Goal: Information Seeking & Learning: Learn about a topic

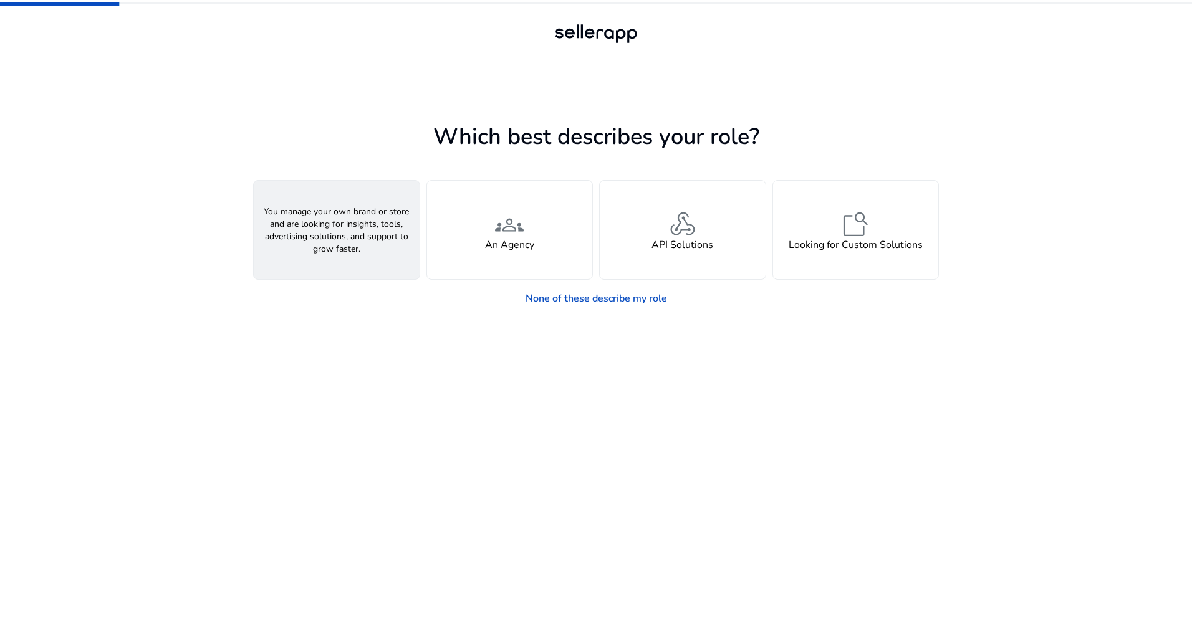
click at [370, 253] on div "person A Seller" at bounding box center [337, 230] width 166 height 98
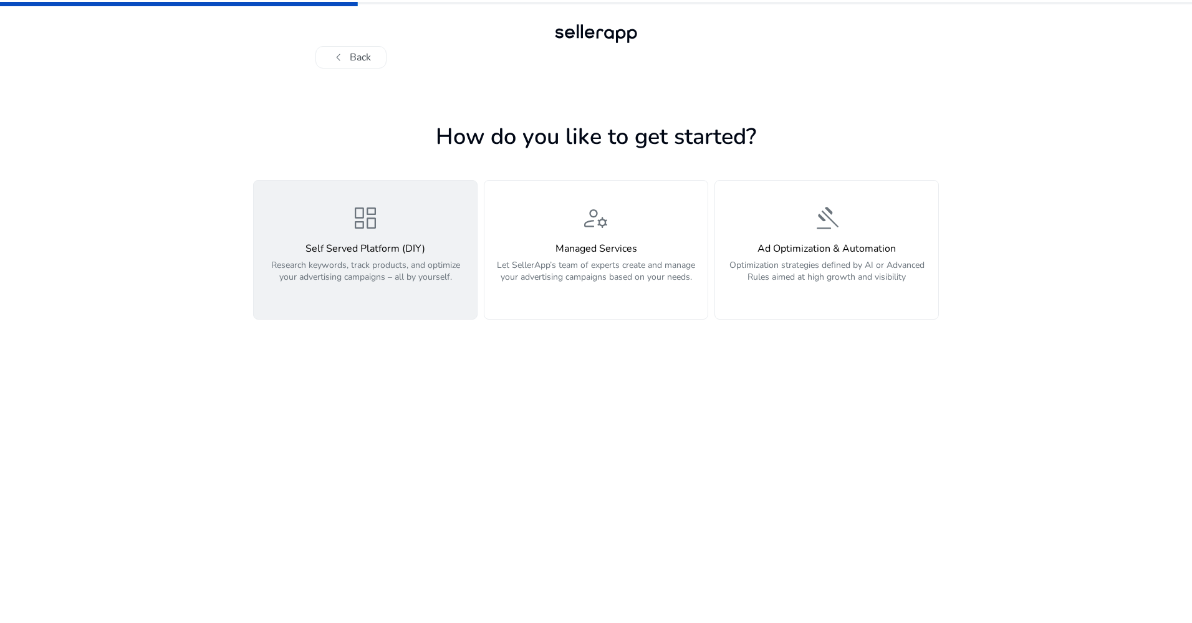
click at [348, 226] on div "dashboard Self Served Platform (DIY) Research keywords, track products, and opt…" at bounding box center [365, 249] width 208 height 93
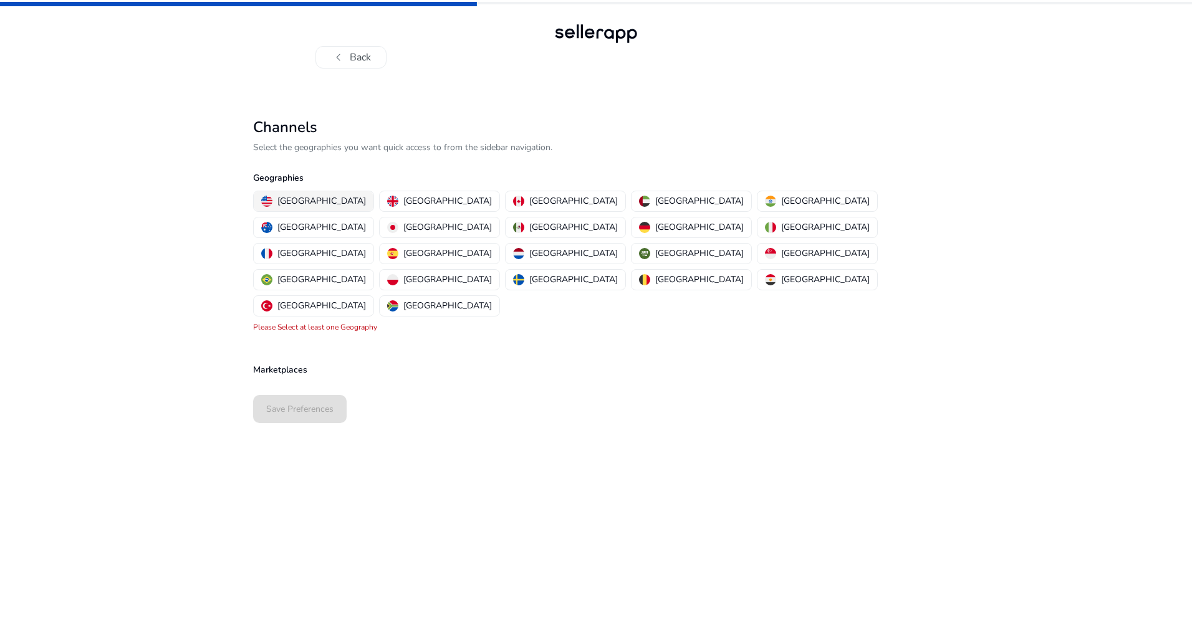
click at [304, 203] on p "[GEOGRAPHIC_DATA]" at bounding box center [321, 200] width 89 height 13
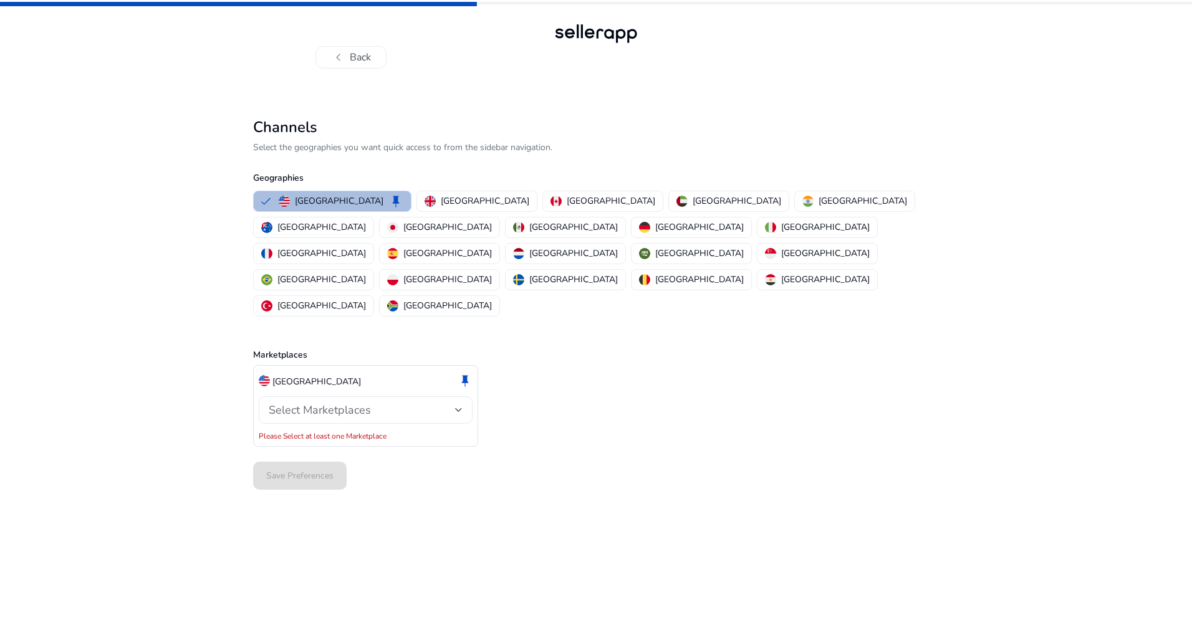
click at [355, 403] on span "Select Marketplaces" at bounding box center [320, 410] width 102 height 15
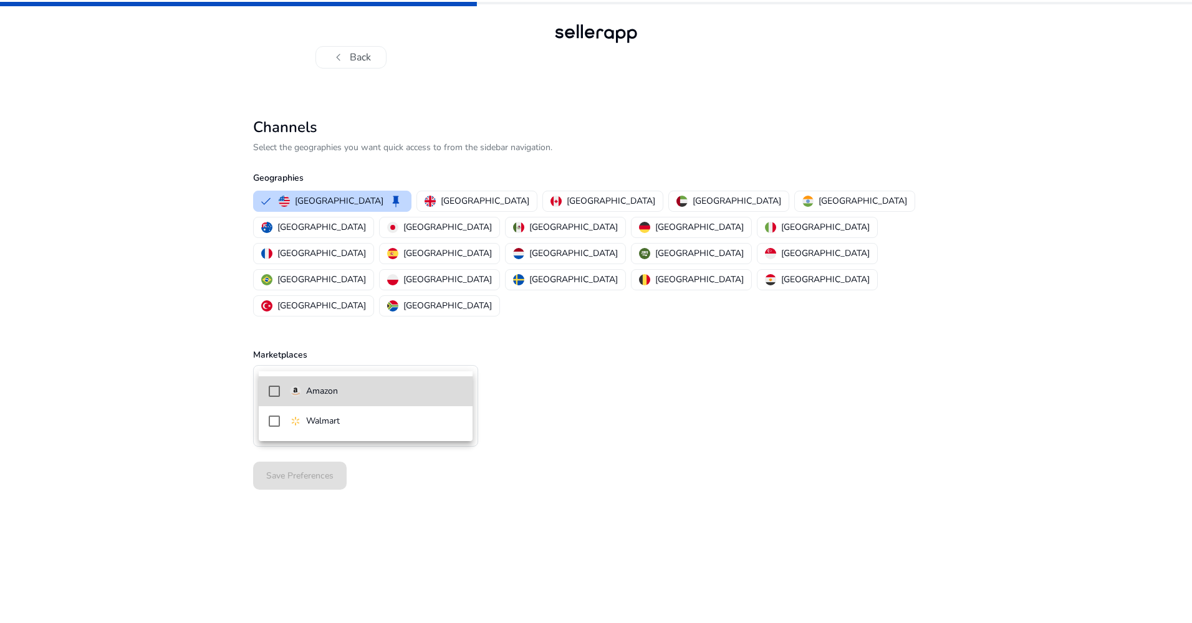
click at [352, 391] on span "Amazon" at bounding box center [376, 392] width 173 height 14
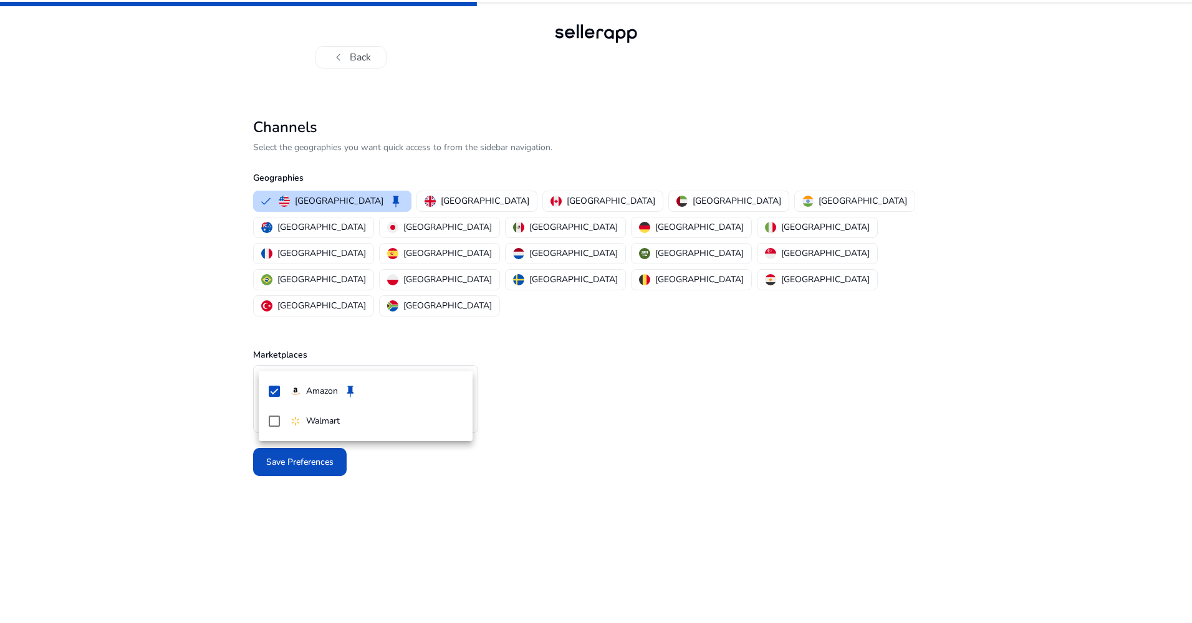
click at [189, 411] on div at bounding box center [596, 311] width 1192 height 623
click at [295, 456] on span "Save Preferences" at bounding box center [299, 462] width 67 height 13
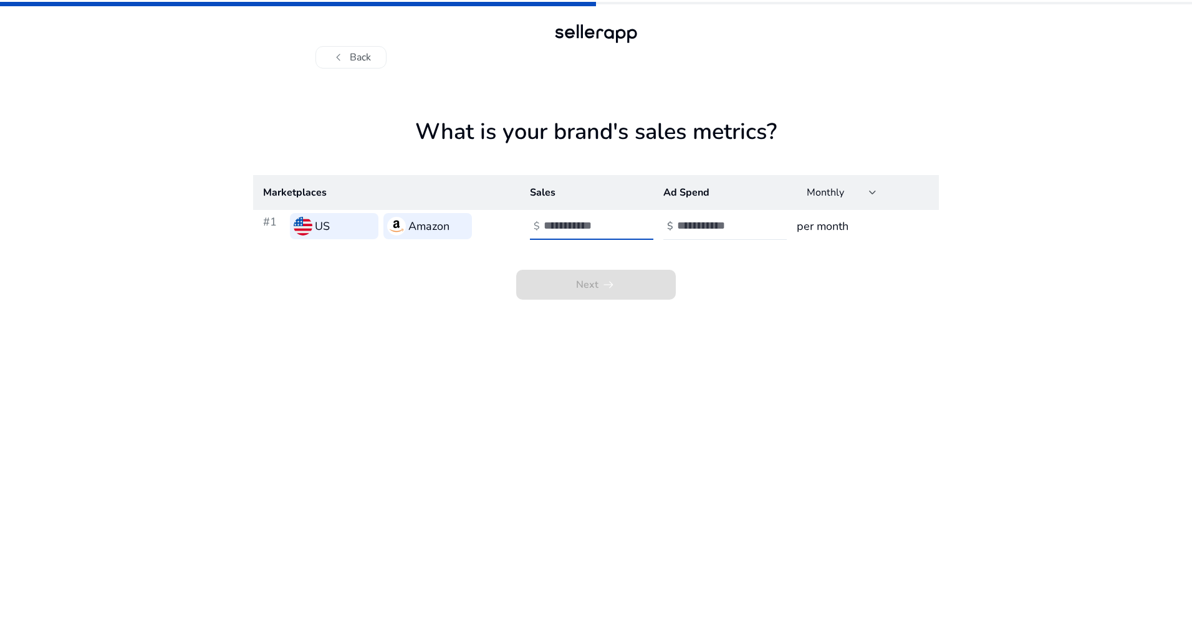
click at [586, 232] on input "number" at bounding box center [586, 226] width 84 height 14
type input "*"
click at [730, 231] on input "number" at bounding box center [719, 226] width 84 height 14
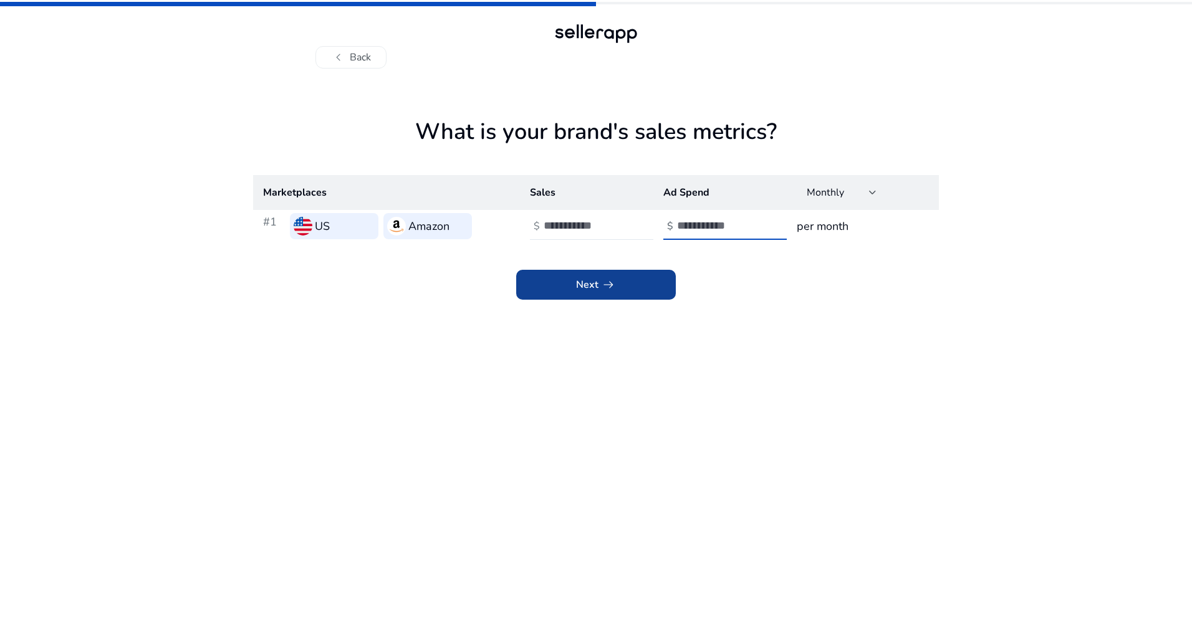
type input "*"
click at [641, 276] on span at bounding box center [596, 285] width 160 height 30
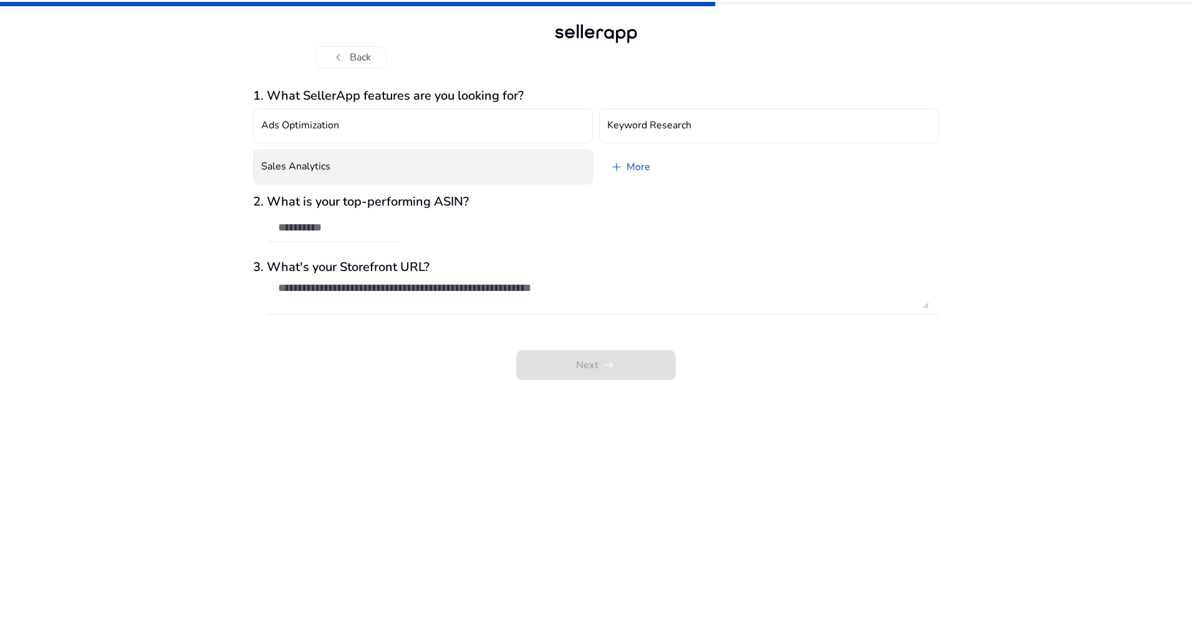
click at [379, 166] on button "Sales Analytics" at bounding box center [423, 167] width 340 height 35
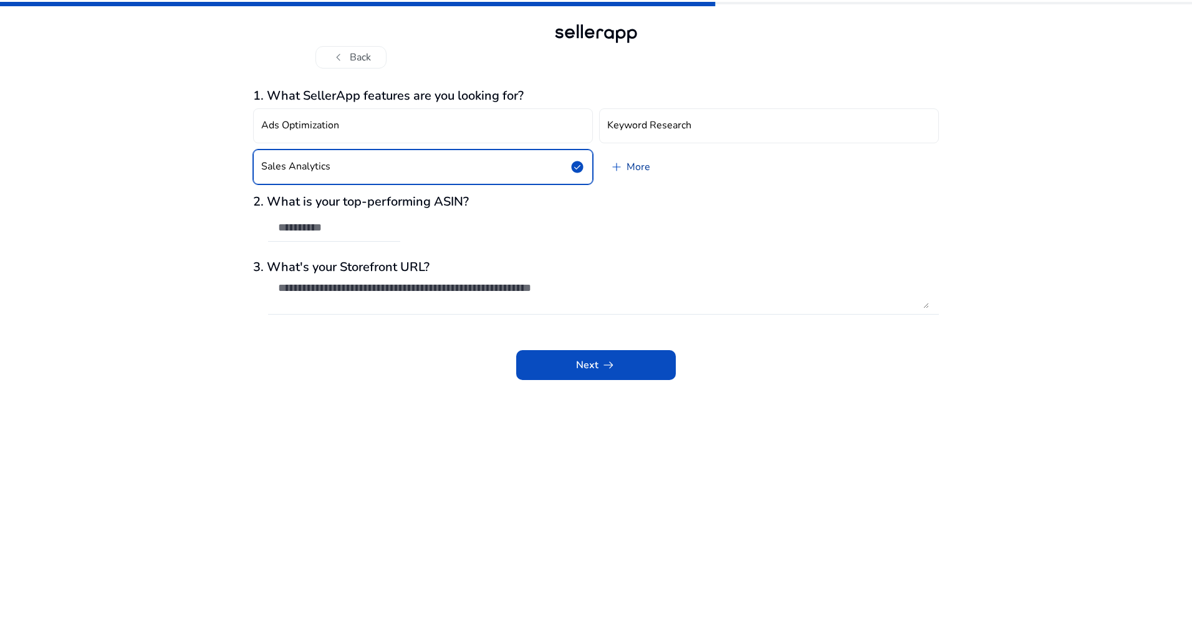
click at [630, 166] on link "add More" at bounding box center [629, 167] width 61 height 35
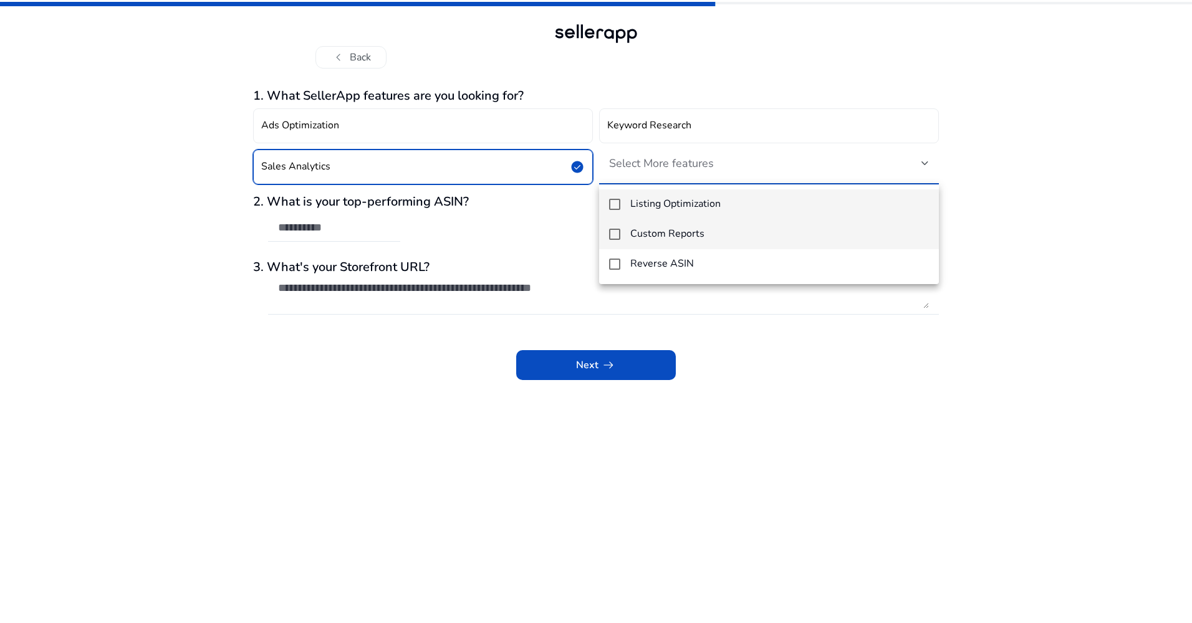
click at [641, 228] on h4 "Custom Reports" at bounding box center [667, 234] width 74 height 12
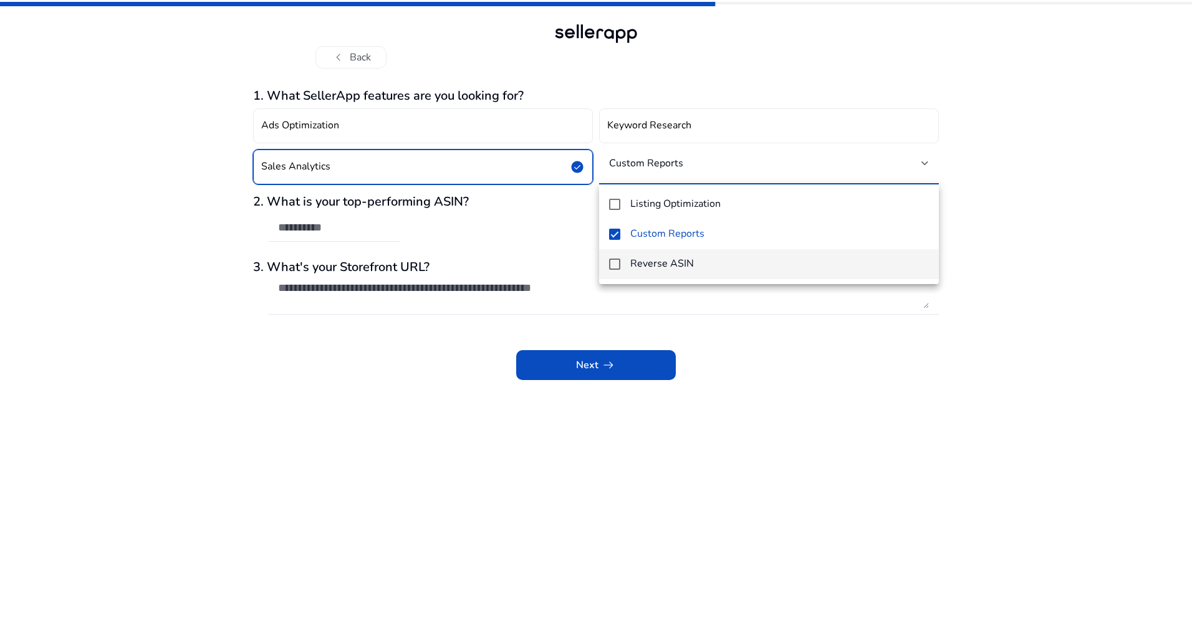
click at [658, 261] on h4 "Reverse ASIN" at bounding box center [662, 264] width 64 height 12
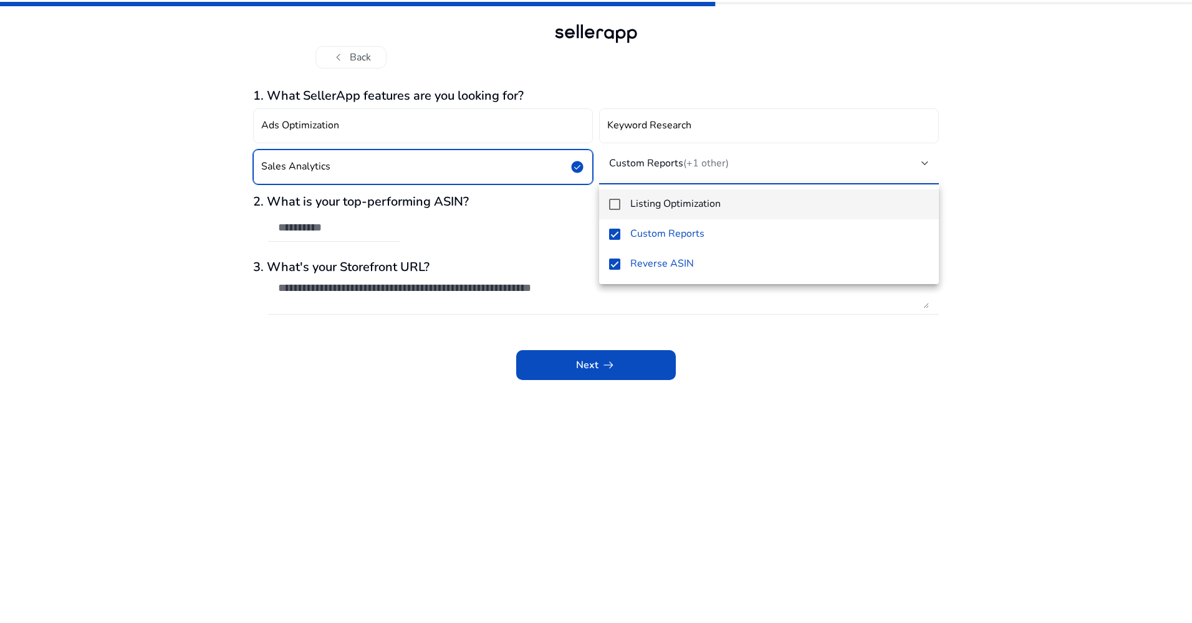
click at [656, 208] on h4 "Listing Optimization" at bounding box center [675, 204] width 90 height 12
click at [785, 406] on div at bounding box center [596, 311] width 1192 height 623
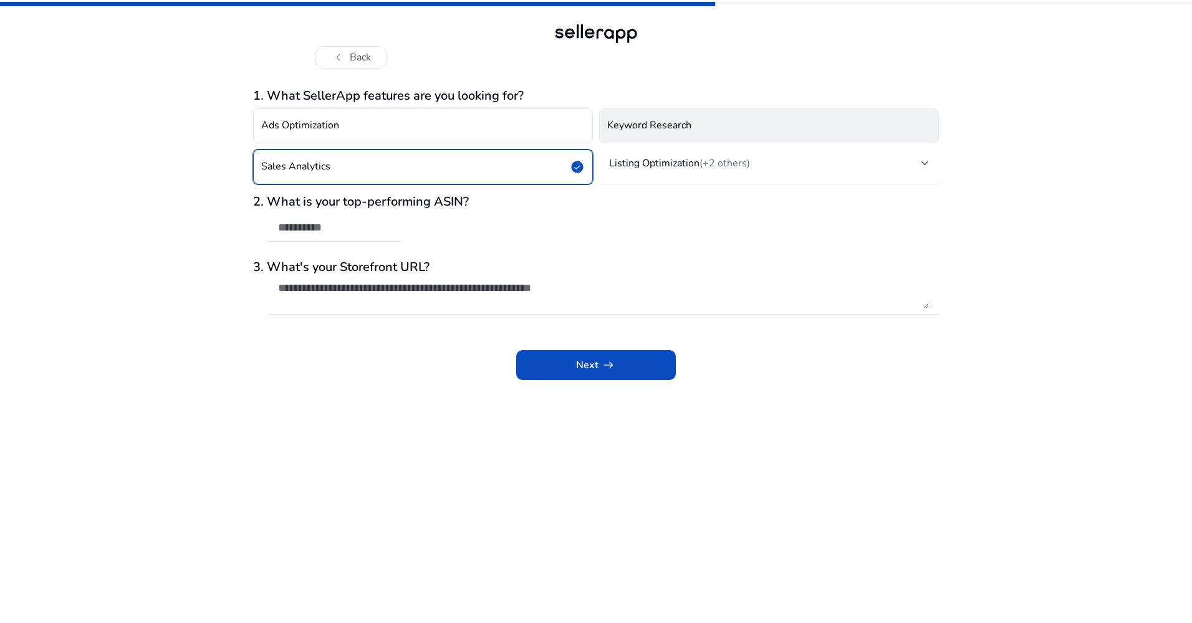
click at [669, 128] on h4 "Keyword Research" at bounding box center [649, 126] width 84 height 12
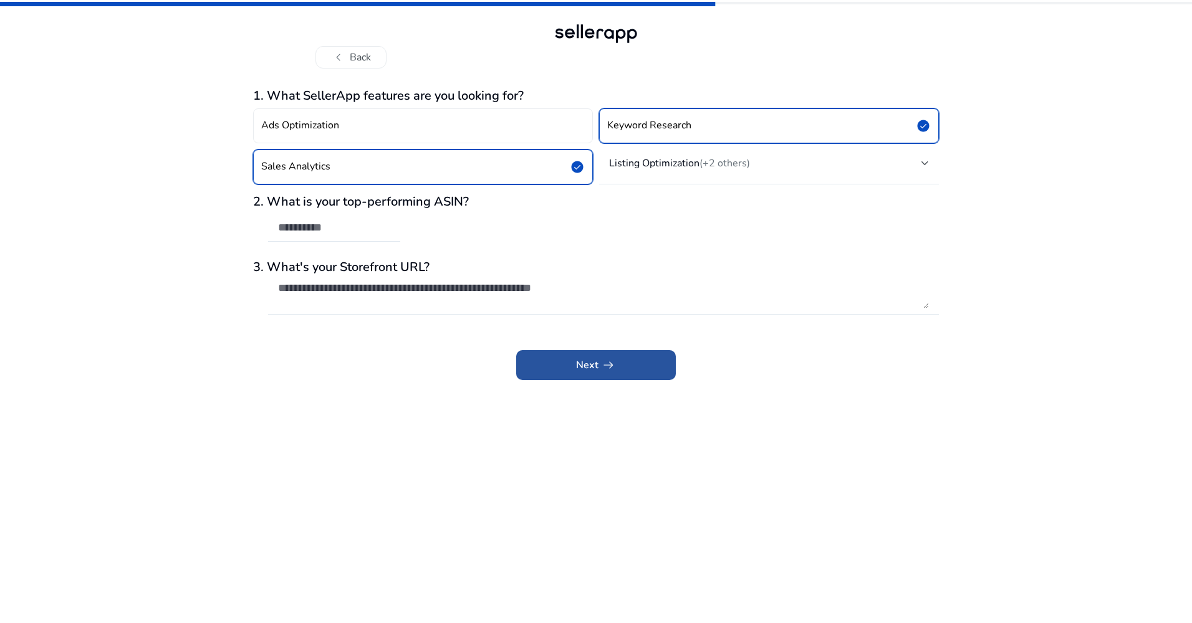
click at [620, 358] on span at bounding box center [596, 365] width 160 height 30
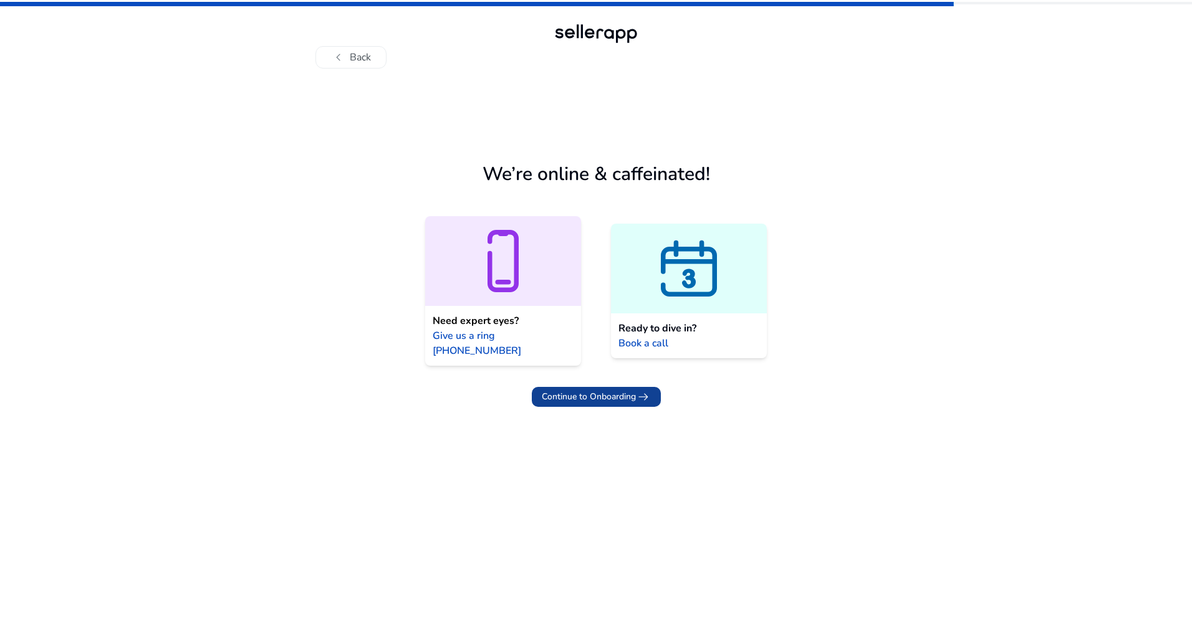
click at [620, 390] on span "Continue to Onboarding" at bounding box center [589, 396] width 94 height 13
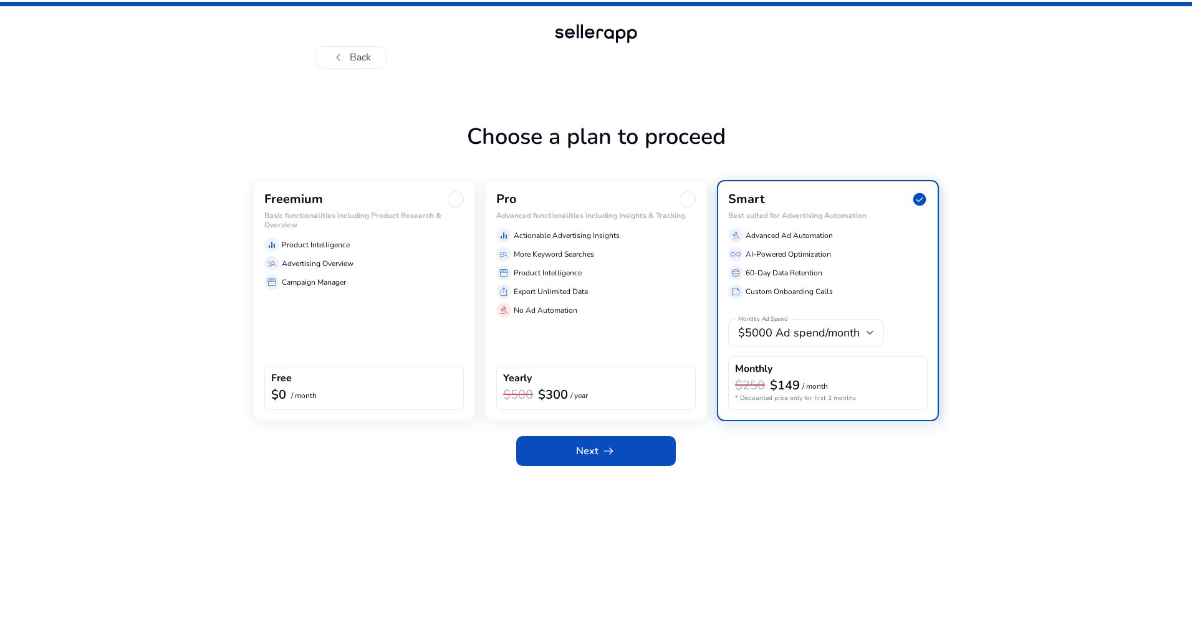
click at [415, 288] on div "storefront Campaign Manager" at bounding box center [363, 282] width 199 height 15
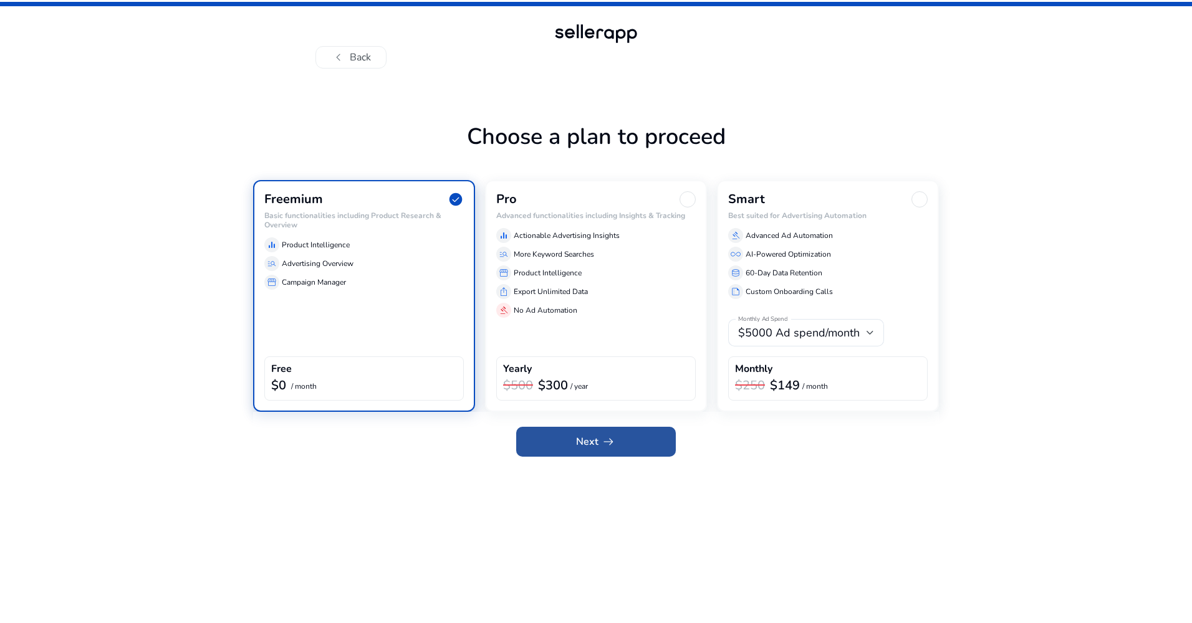
click at [593, 445] on span "Next arrow_right_alt" at bounding box center [596, 441] width 40 height 15
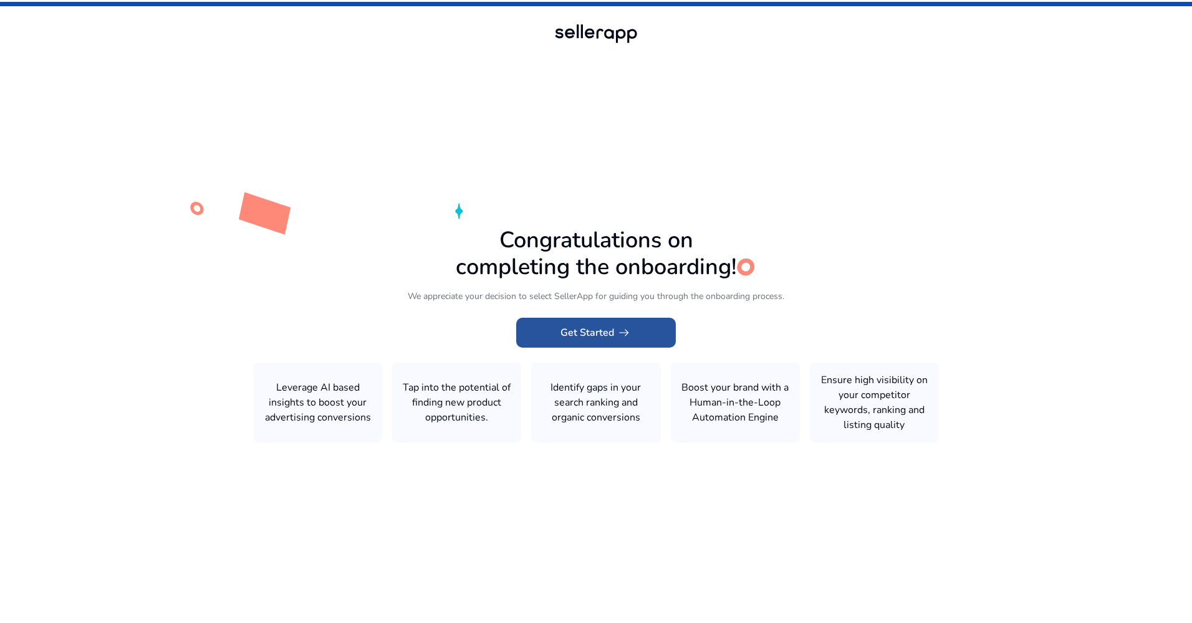
click at [602, 333] on span "Get Started arrow_right_alt" at bounding box center [595, 332] width 71 height 15
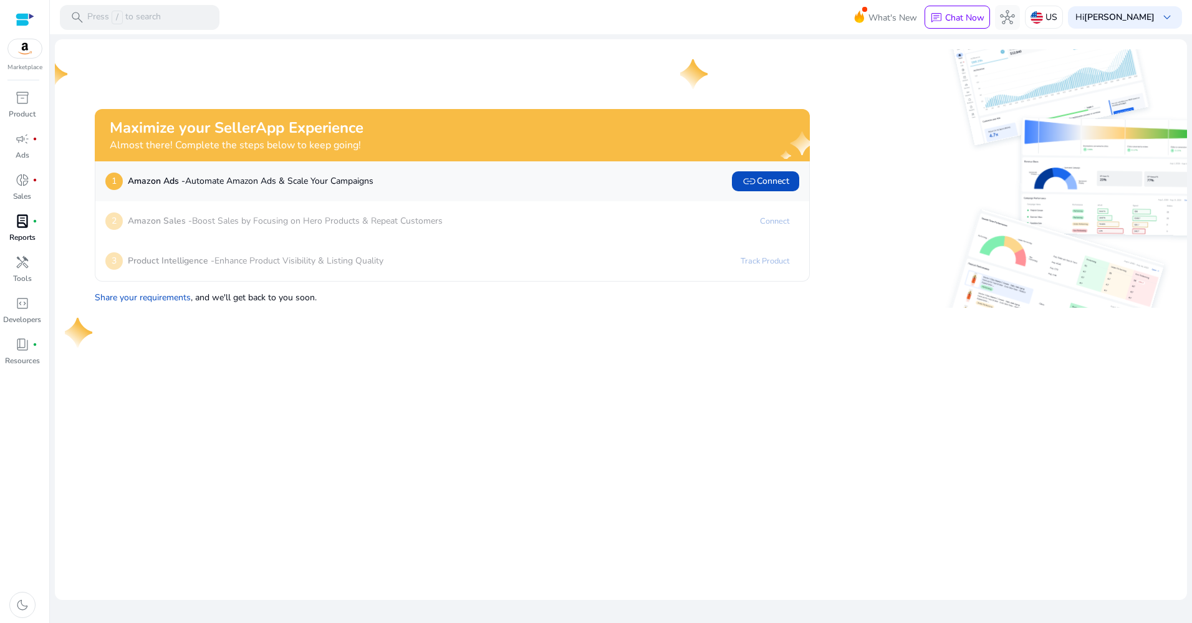
click at [27, 228] on span "lab_profile" at bounding box center [22, 221] width 15 height 15
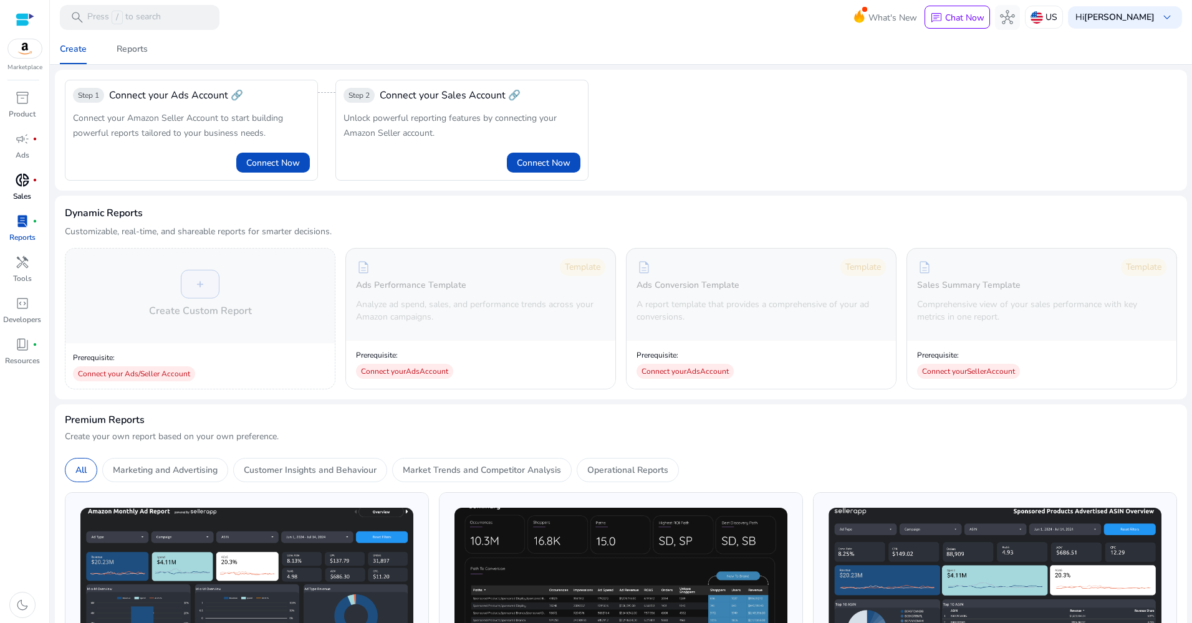
click at [34, 186] on div "donut_small fiber_manual_record" at bounding box center [22, 180] width 35 height 20
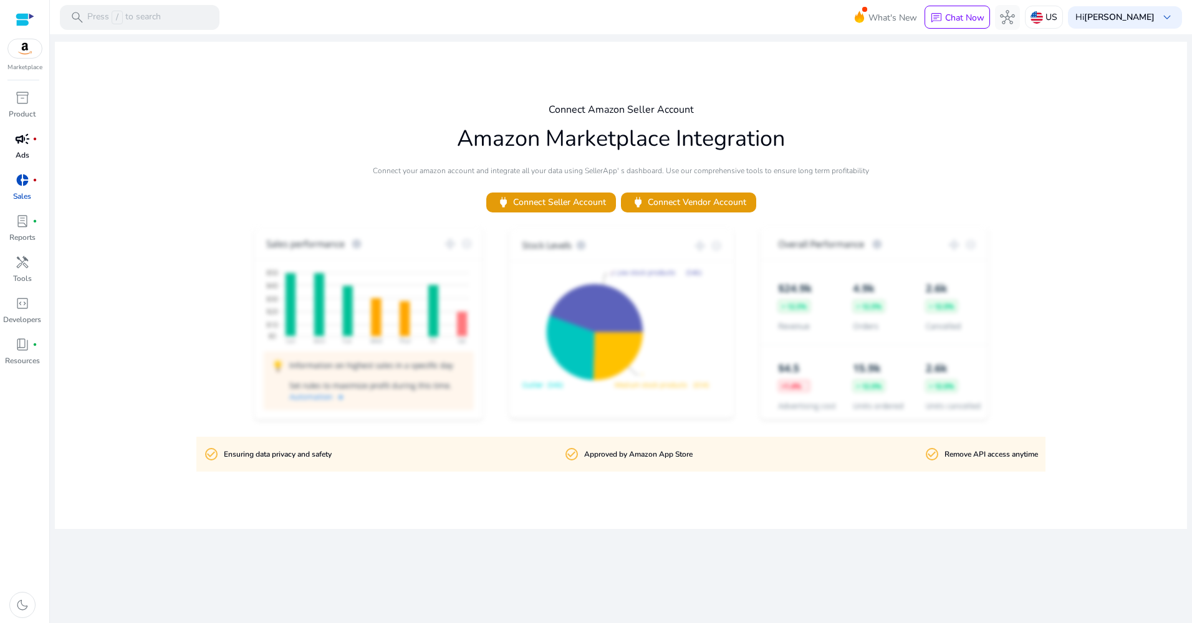
click at [25, 141] on span "campaign" at bounding box center [22, 139] width 15 height 15
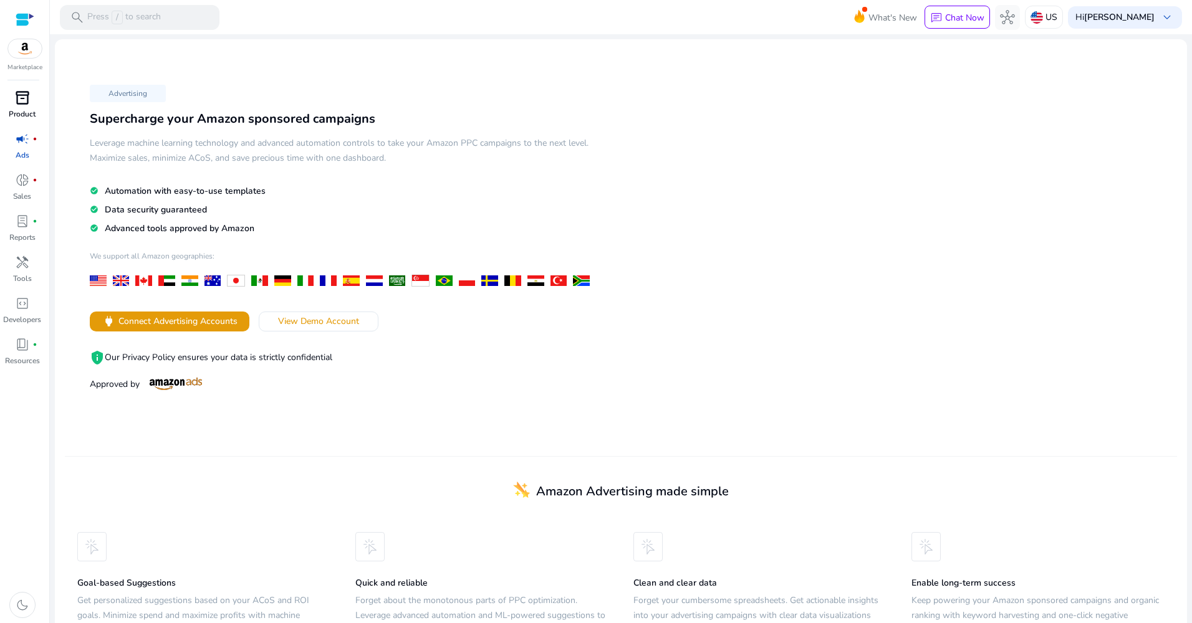
click at [27, 100] on span "inventory_2" at bounding box center [22, 97] width 15 height 15
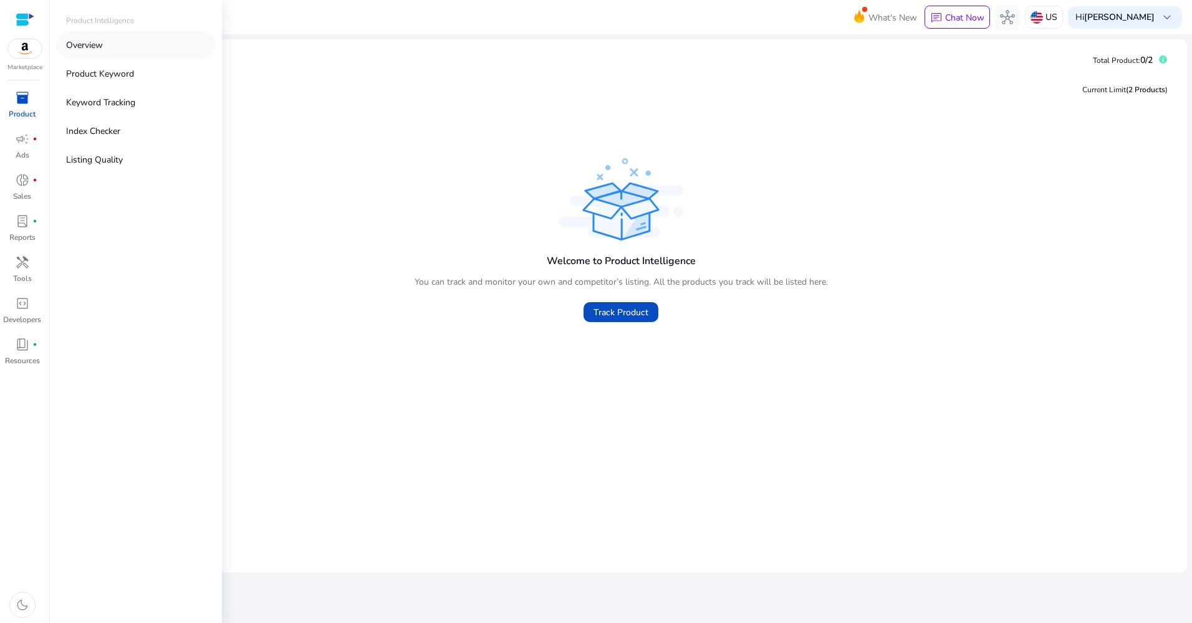
click at [95, 48] on p "Overview" at bounding box center [84, 45] width 37 height 13
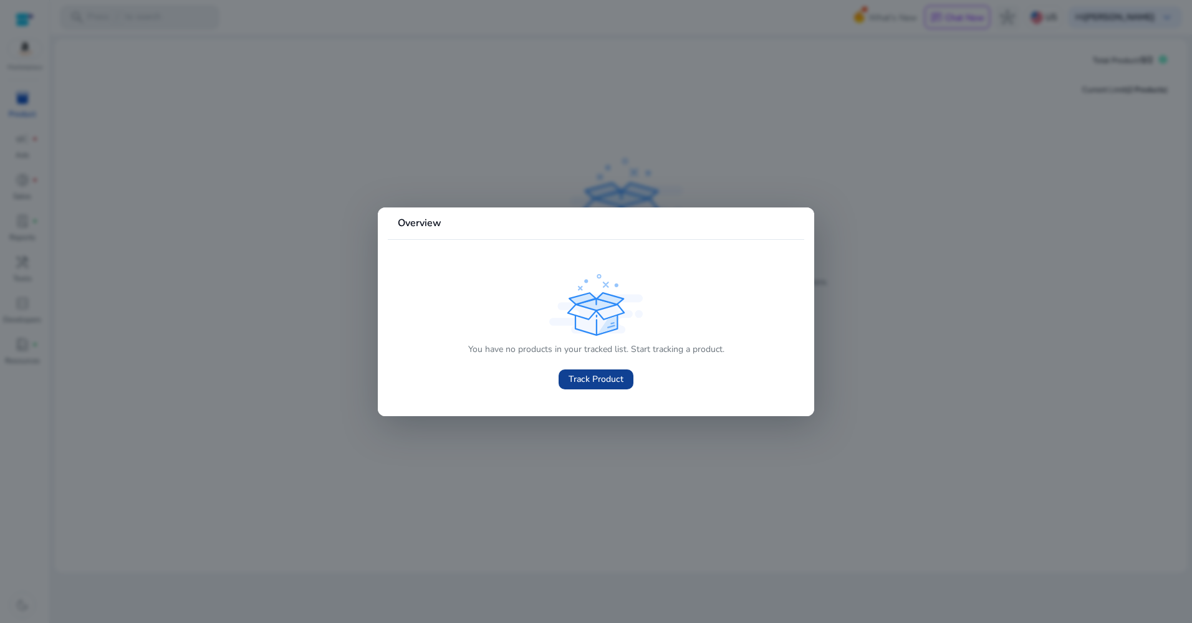
click at [613, 373] on span "Track Product" at bounding box center [595, 379] width 55 height 13
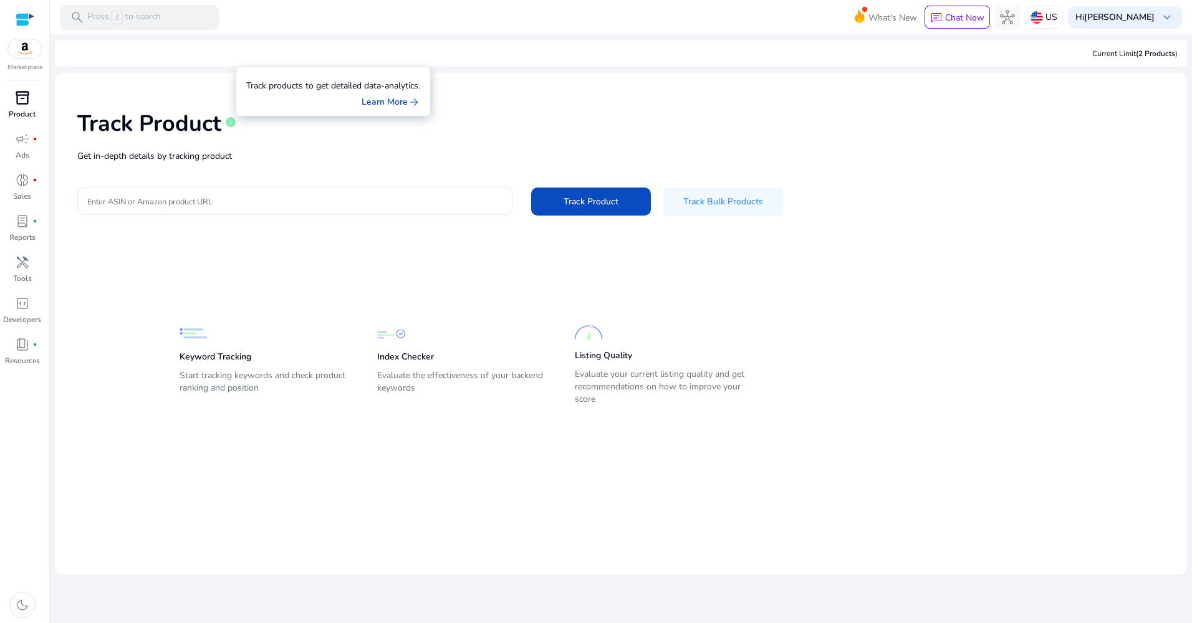
click at [209, 193] on div at bounding box center [294, 201] width 415 height 27
drag, startPoint x: 208, startPoint y: 193, endPoint x: 179, endPoint y: 239, distance: 54.1
click at [178, 241] on mat-card-content "Track Product info Get in-depth details by tracking product Enter ASIN or Amazo…" at bounding box center [621, 262] width 1132 height 378
click at [201, 199] on input "Enter ASIN or Amazon product URL" at bounding box center [294, 201] width 415 height 14
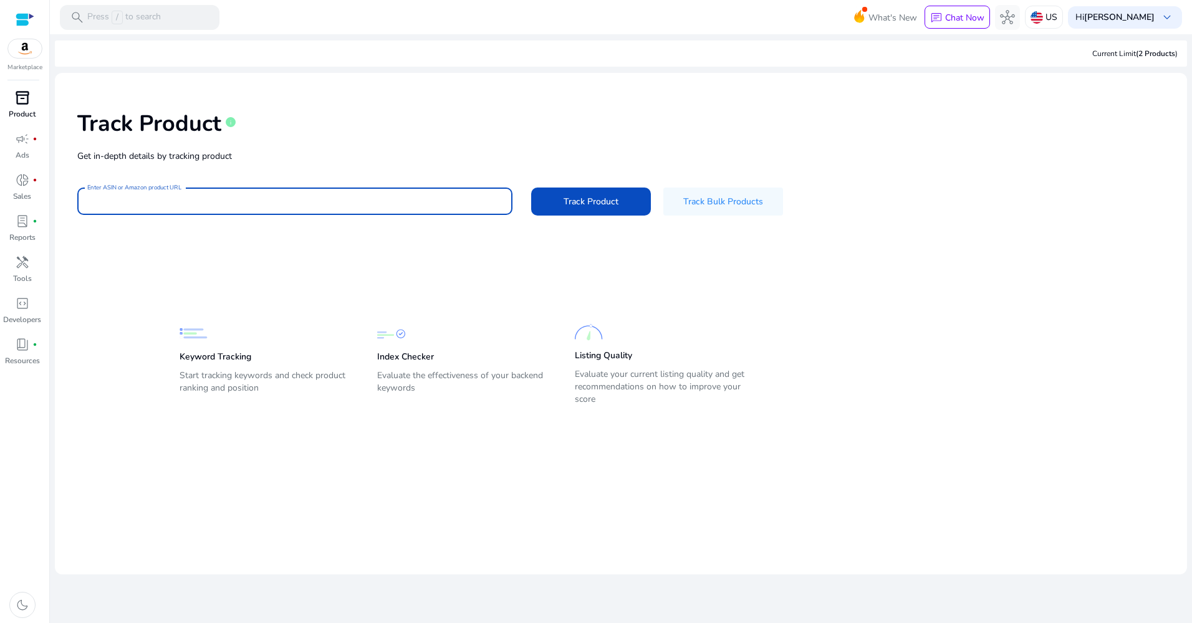
paste input "**********"
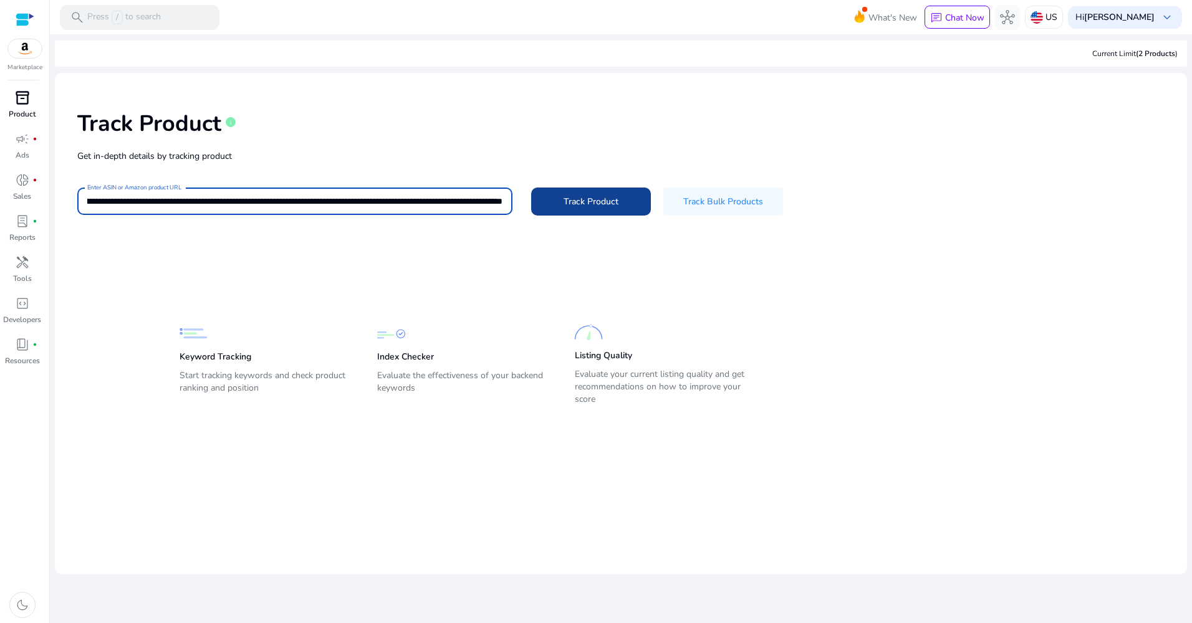
type input "**********"
click at [554, 201] on span at bounding box center [591, 201] width 120 height 30
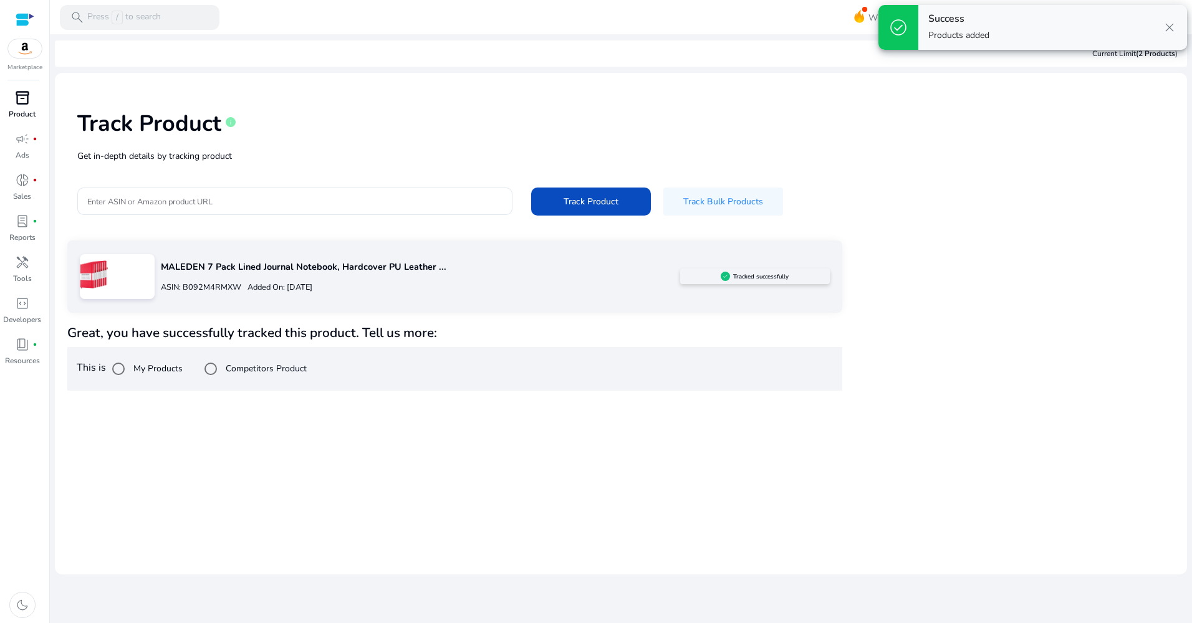
click at [415, 300] on div "MALEDEN 7 Pack Lined Journal Notebook, Hardcover PU Leather ... ASIN: B092M4RMX…" at bounding box center [454, 277] width 775 height 72
click at [312, 287] on p "Added On: [DATE]" at bounding box center [276, 288] width 71 height 12
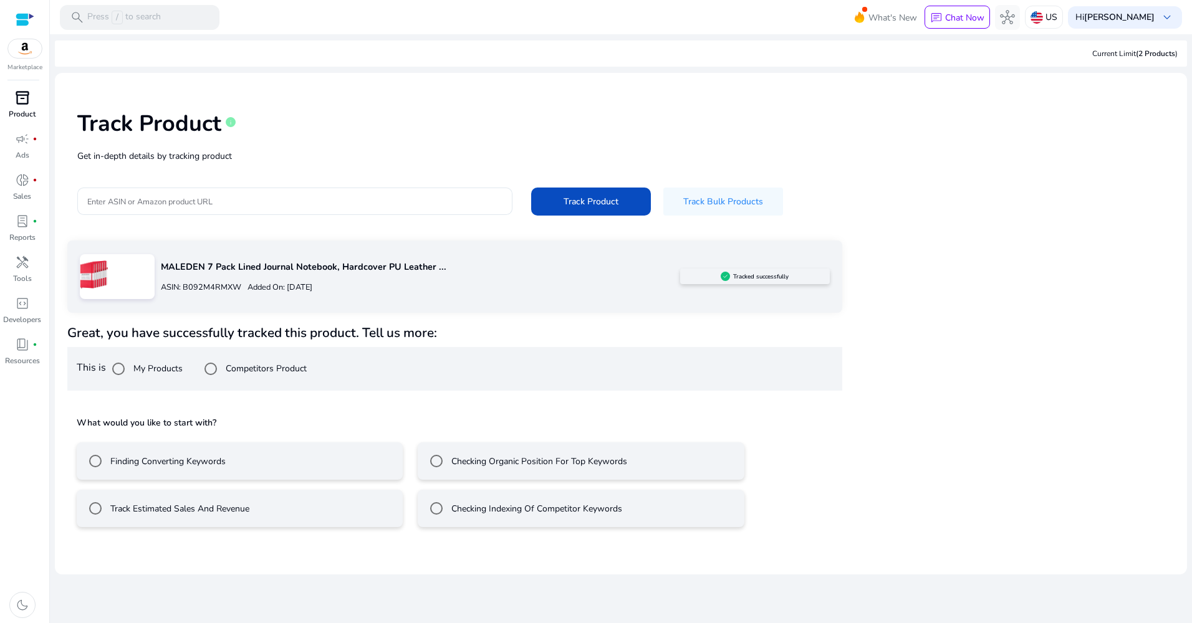
click at [156, 509] on label "Track Estimated Sales And Revenue" at bounding box center [178, 508] width 141 height 13
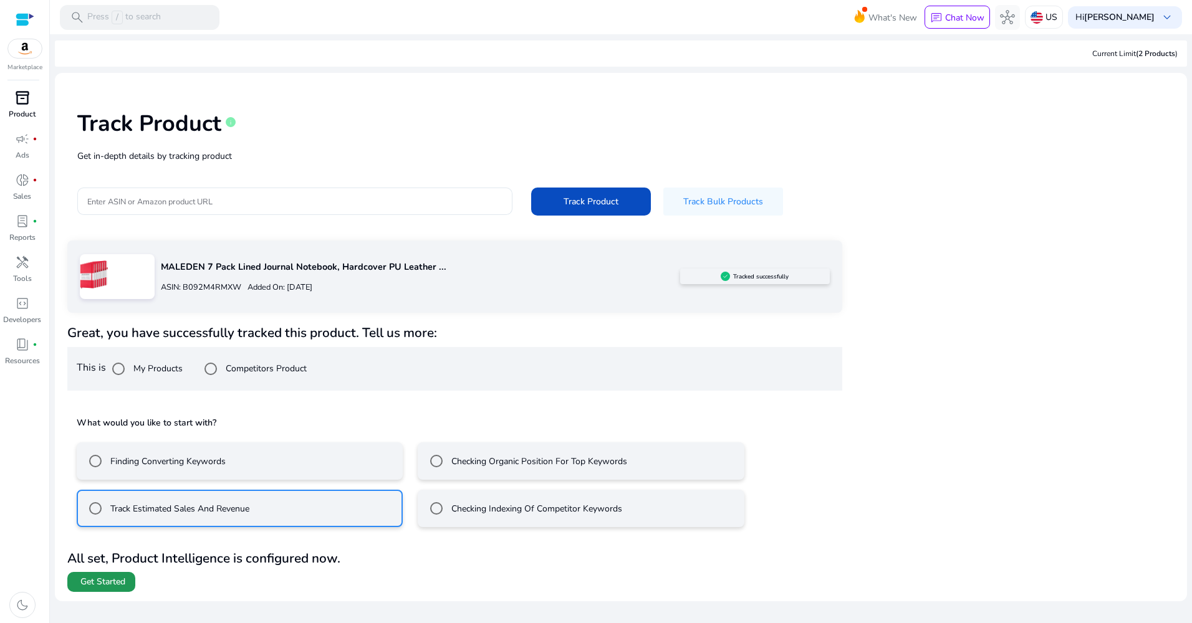
click at [122, 589] on span at bounding box center [101, 582] width 68 height 30
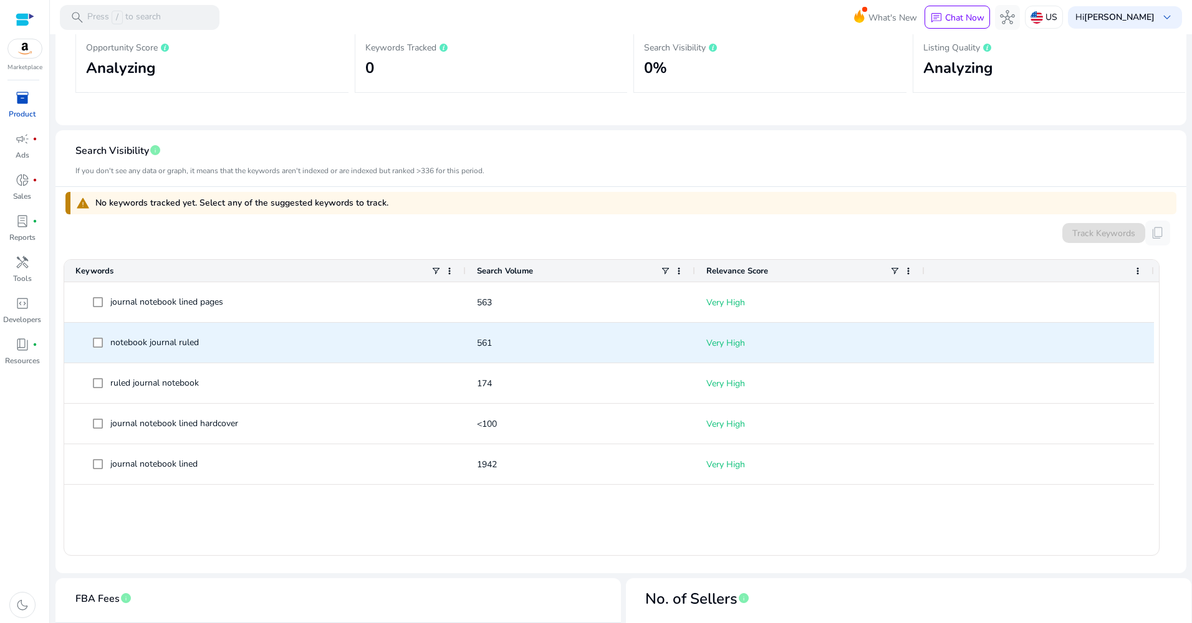
scroll to position [249, 0]
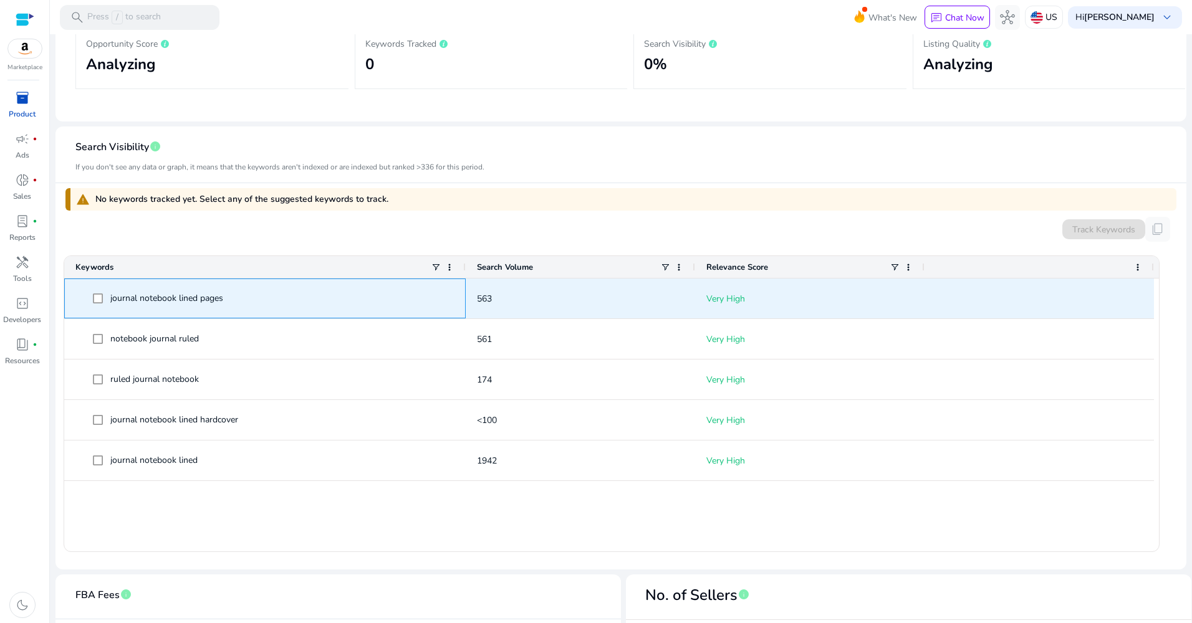
click at [163, 300] on span "journal notebook lined pages" at bounding box center [166, 298] width 113 height 12
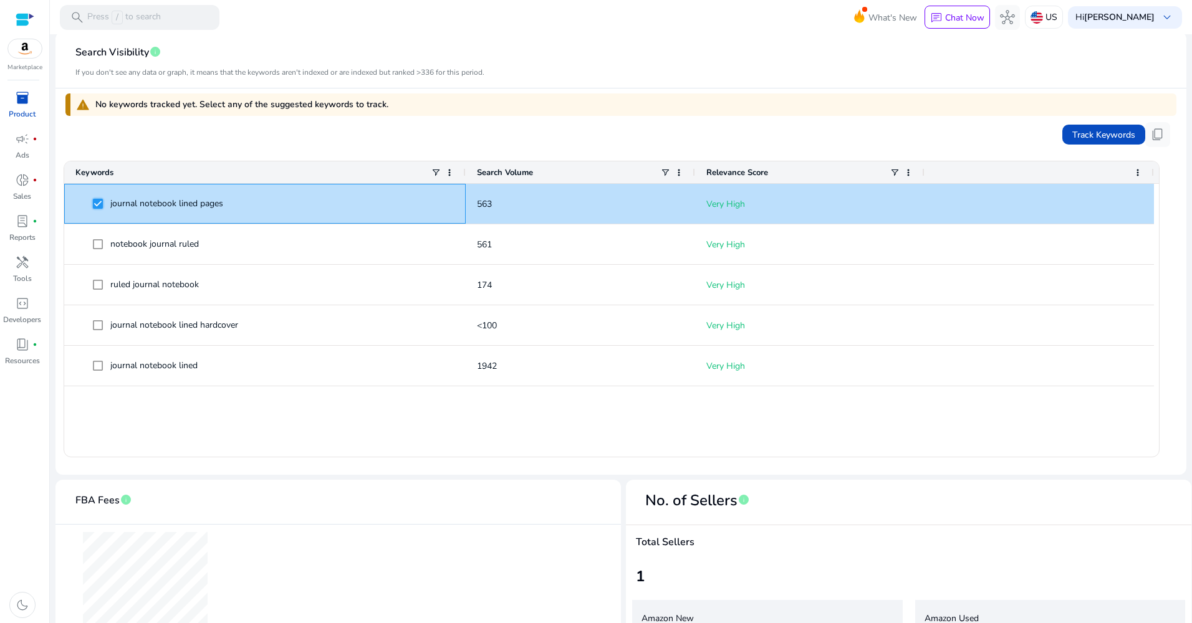
scroll to position [0, 0]
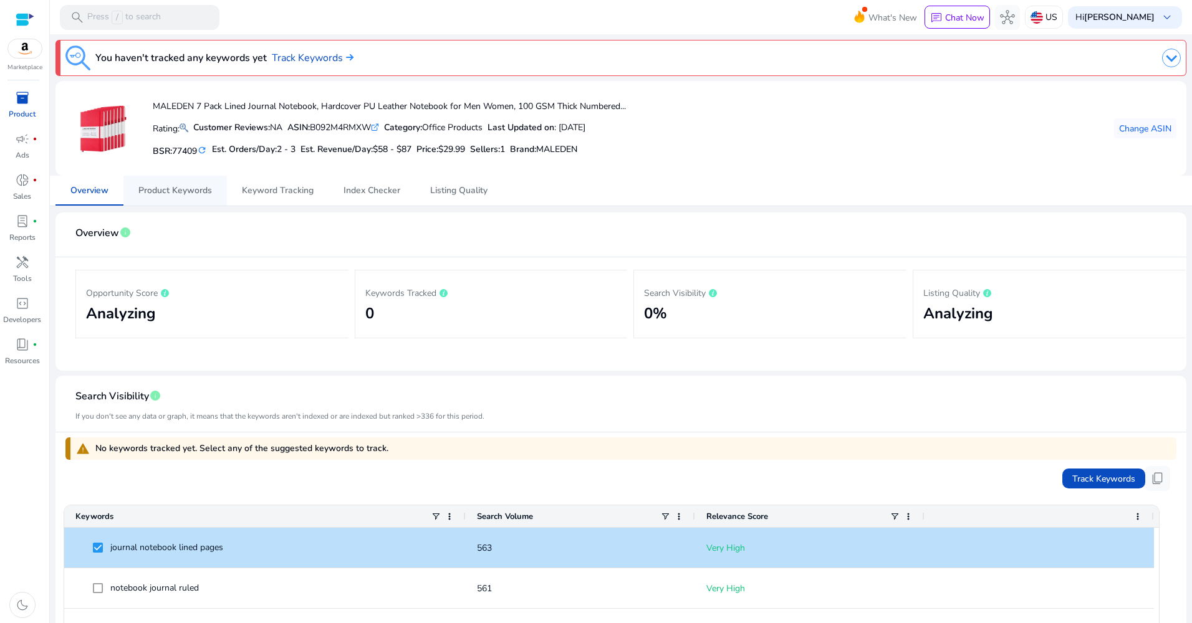
click at [202, 194] on span "Product Keywords" at bounding box center [175, 190] width 74 height 9
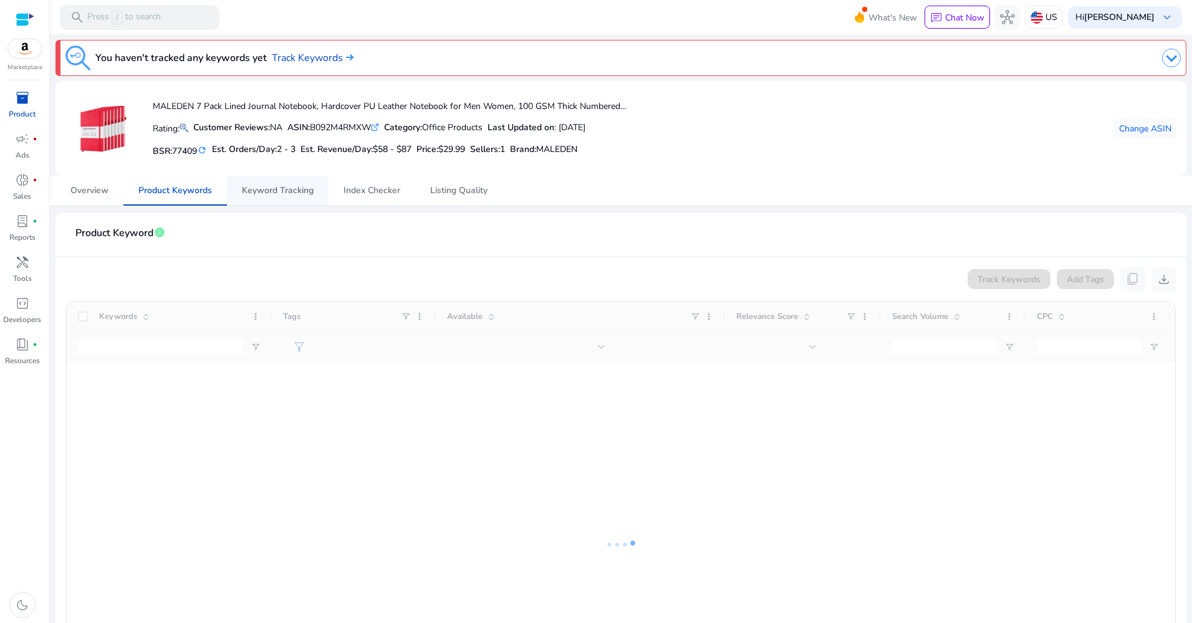
click at [282, 193] on span "Keyword Tracking" at bounding box center [278, 190] width 72 height 9
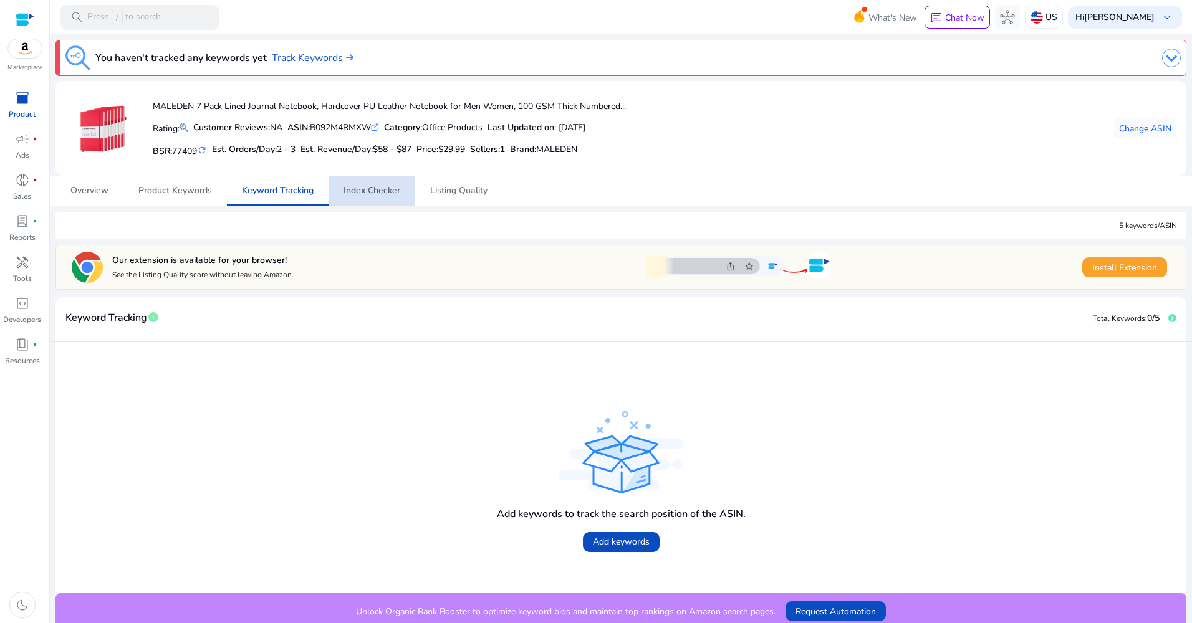
click at [378, 194] on span "Index Checker" at bounding box center [371, 190] width 57 height 9
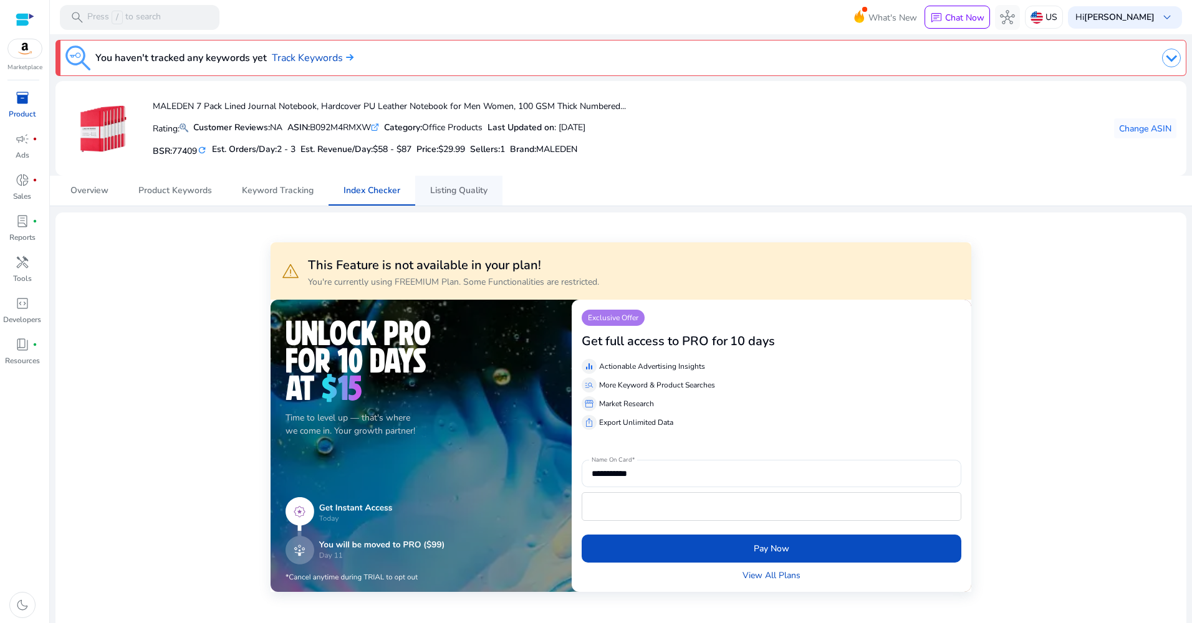
click at [458, 192] on span "Listing Quality" at bounding box center [458, 190] width 57 height 9
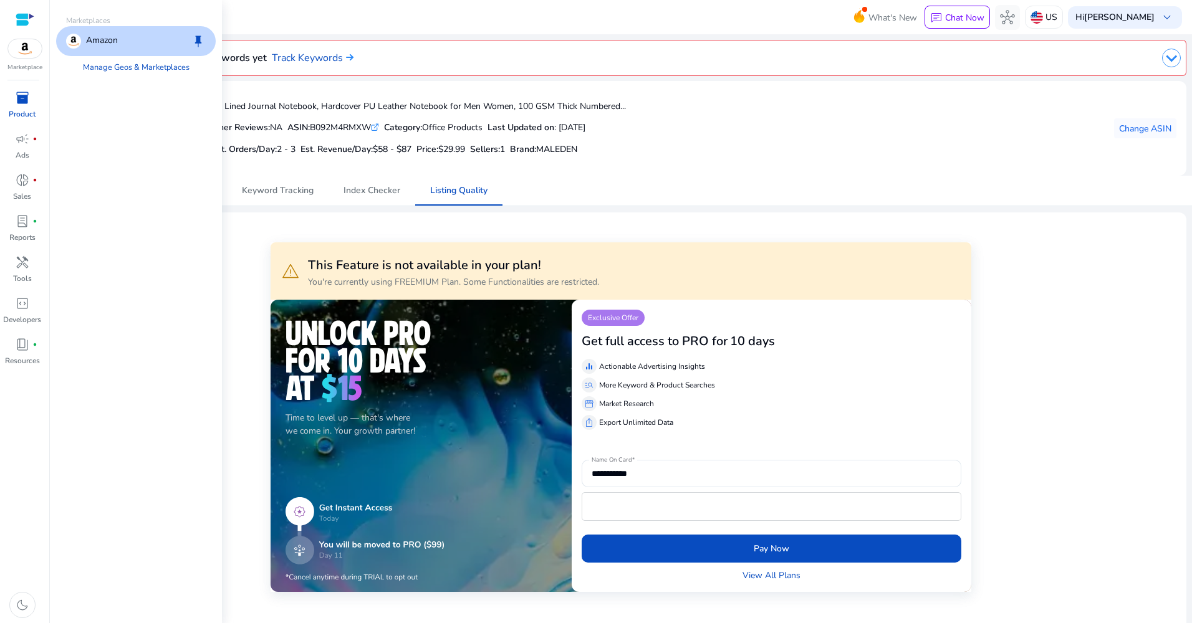
click at [22, 50] on img at bounding box center [25, 48] width 34 height 19
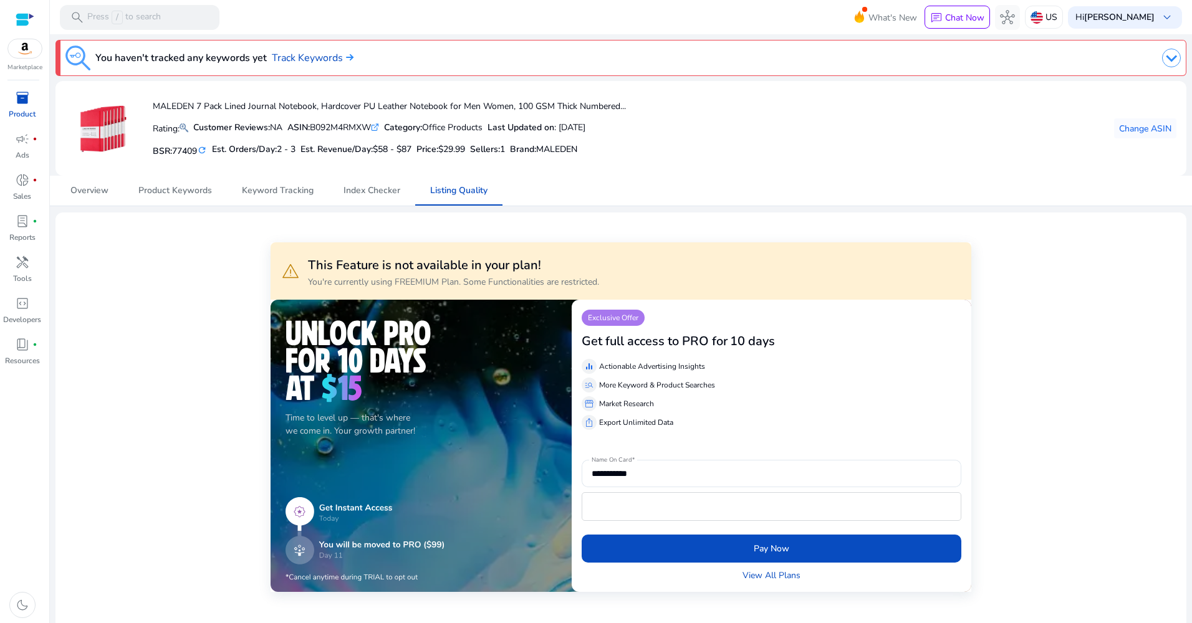
click at [1162, 61] on img at bounding box center [1171, 58] width 19 height 19
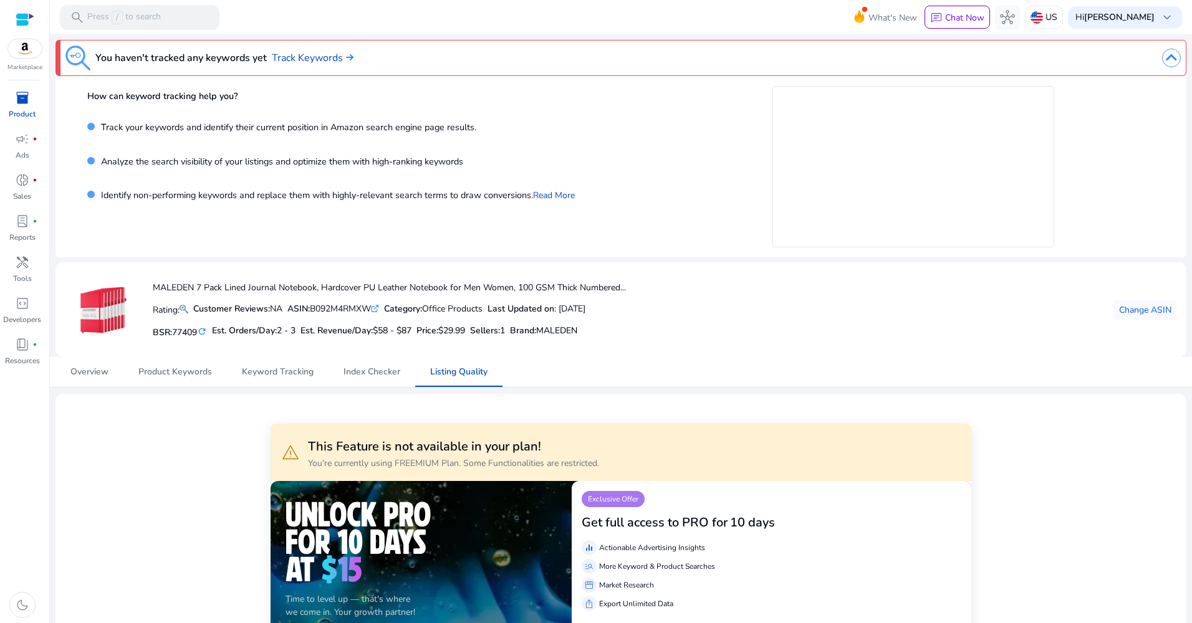
click at [27, 104] on span "inventory_2" at bounding box center [22, 97] width 15 height 15
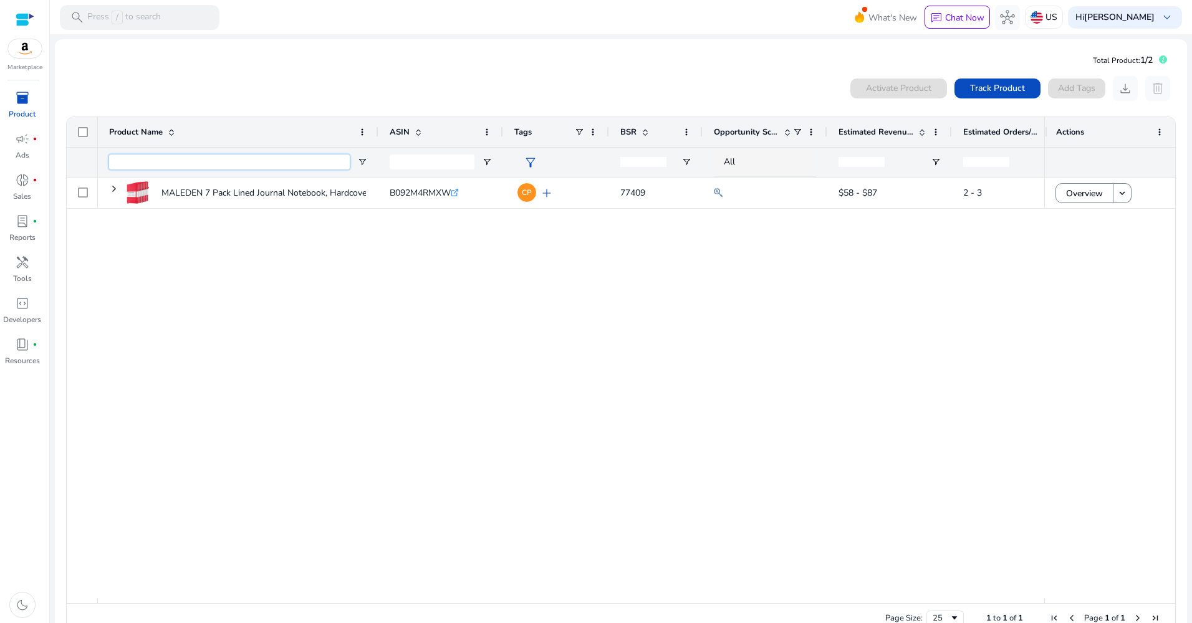
click at [201, 164] on input "Product Name Filter Input" at bounding box center [229, 162] width 241 height 15
paste input "**********"
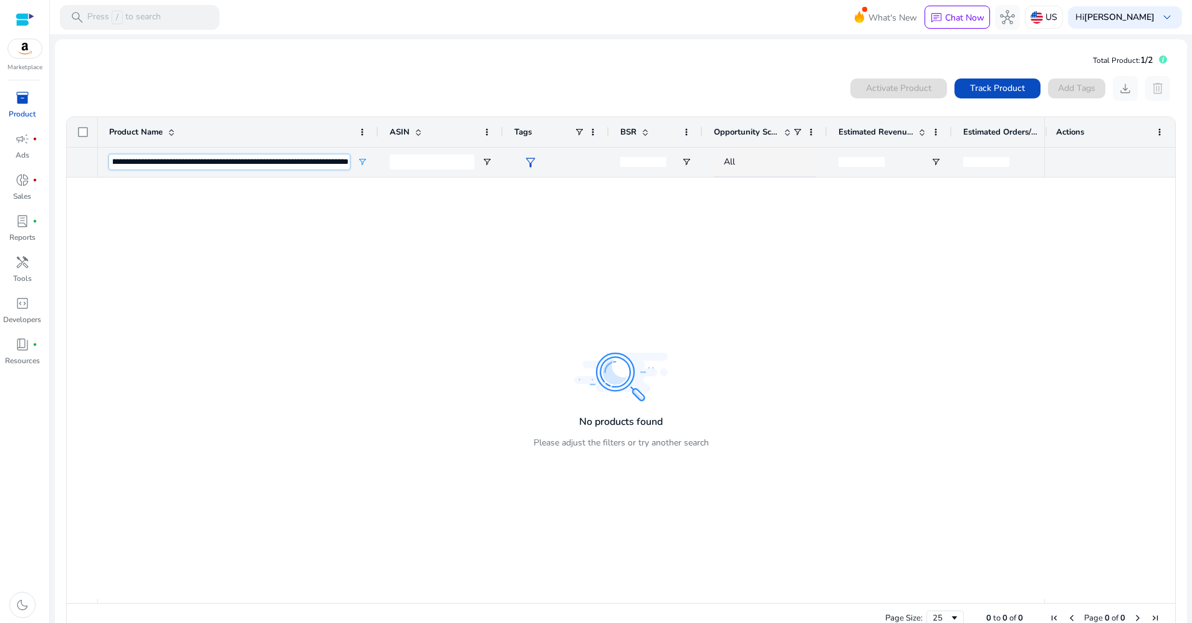
type input "**********"
click at [26, 99] on span "inventory_2" at bounding box center [22, 97] width 15 height 15
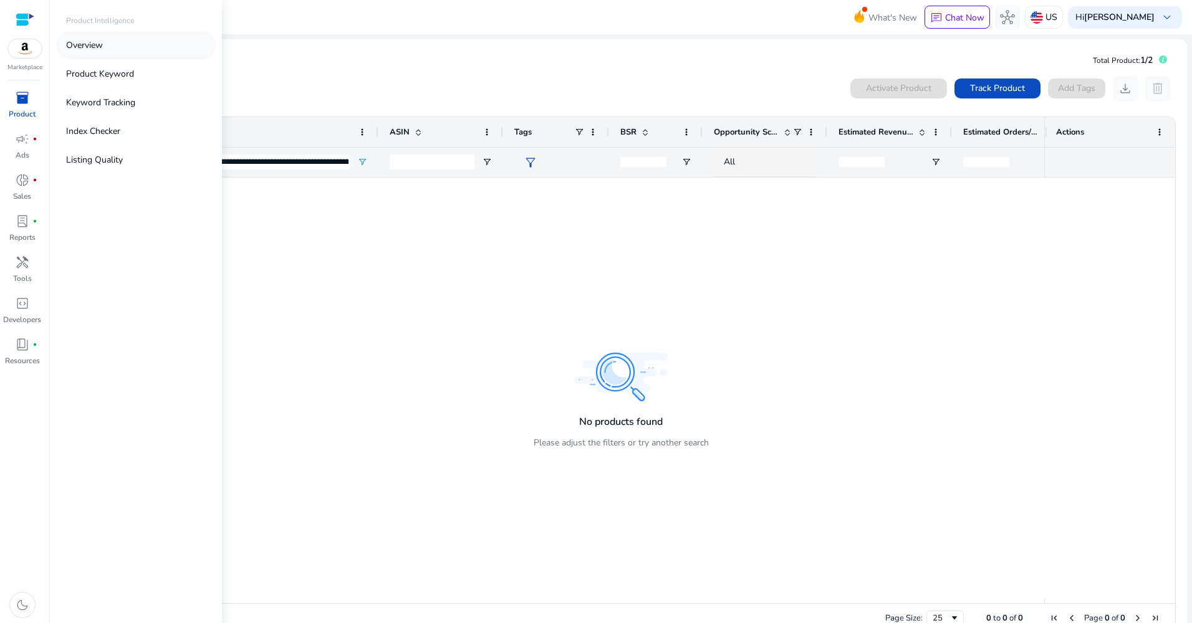
click at [120, 45] on link "Overview" at bounding box center [136, 45] width 160 height 28
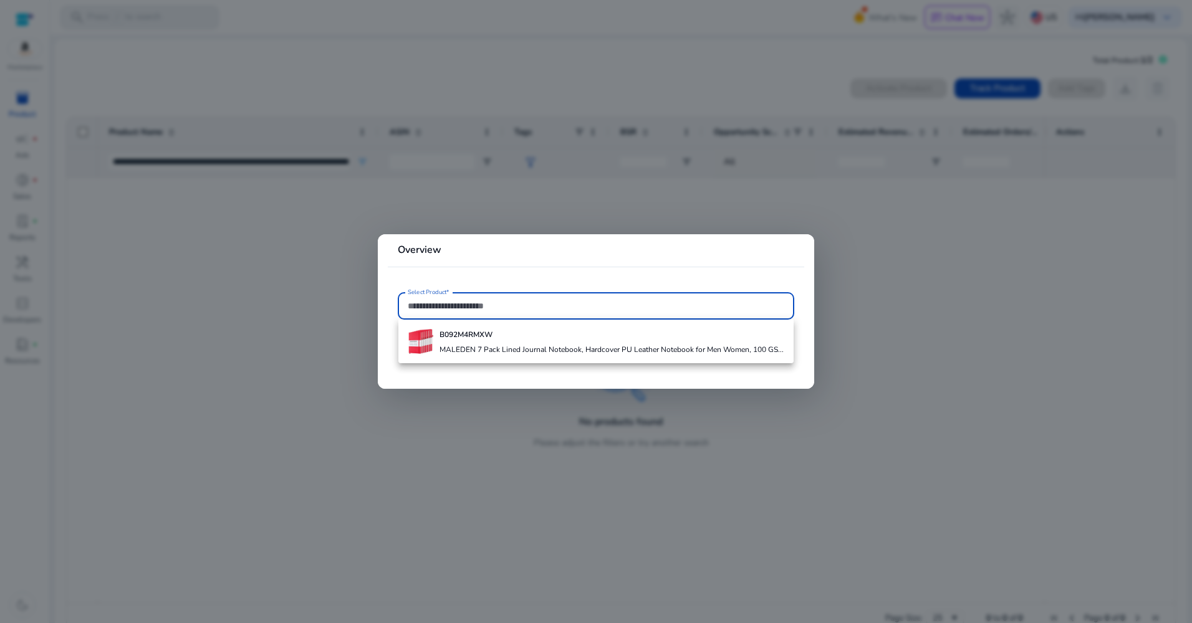
click at [507, 305] on input "Select Product*" at bounding box center [596, 306] width 376 height 14
paste input "**********"
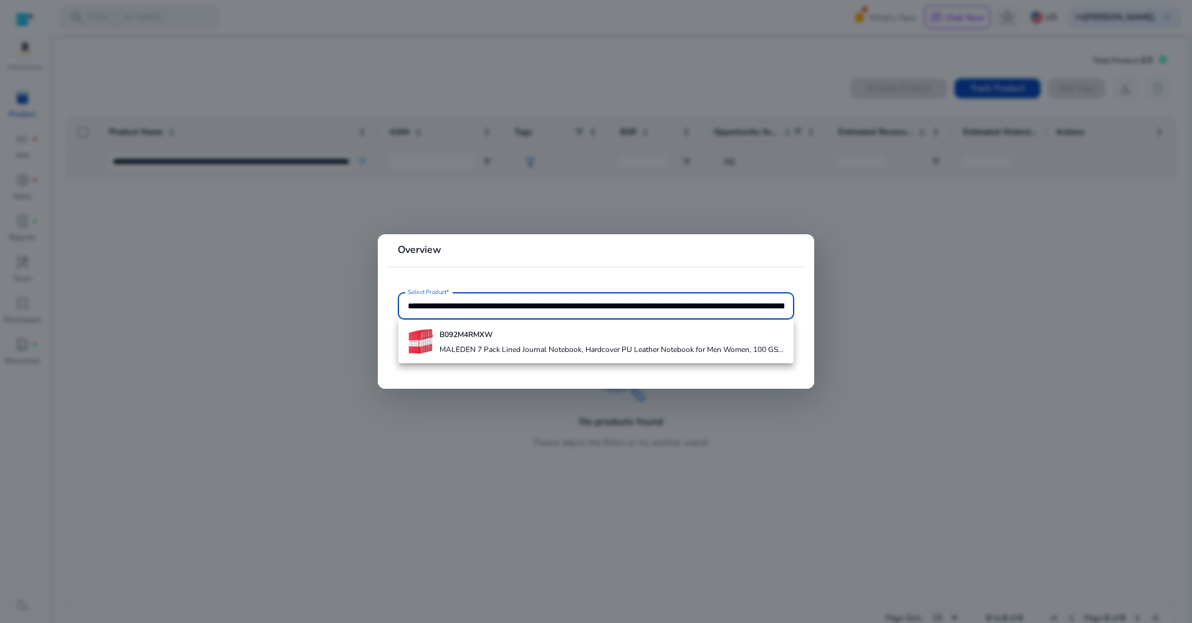
scroll to position [0, 279]
type input "**********"
click at [353, 303] on div at bounding box center [596, 311] width 1192 height 623
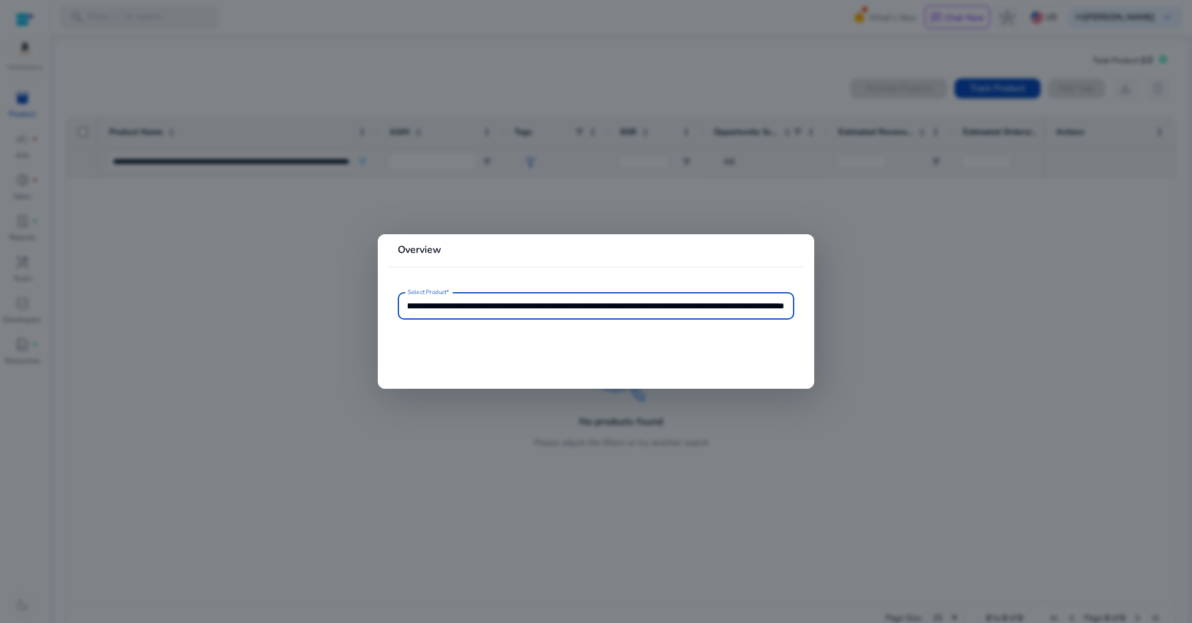
scroll to position [0, 0]
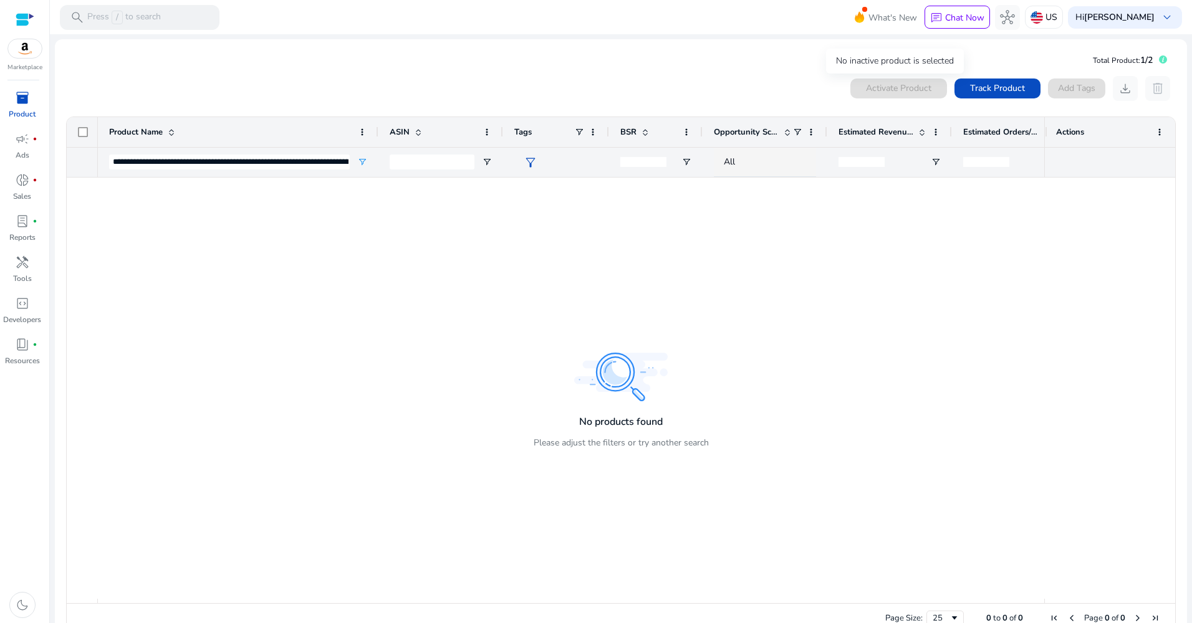
click at [914, 93] on div "Activate Product" at bounding box center [898, 89] width 97 height 20
click at [1009, 83] on span "Track Product" at bounding box center [997, 88] width 55 height 13
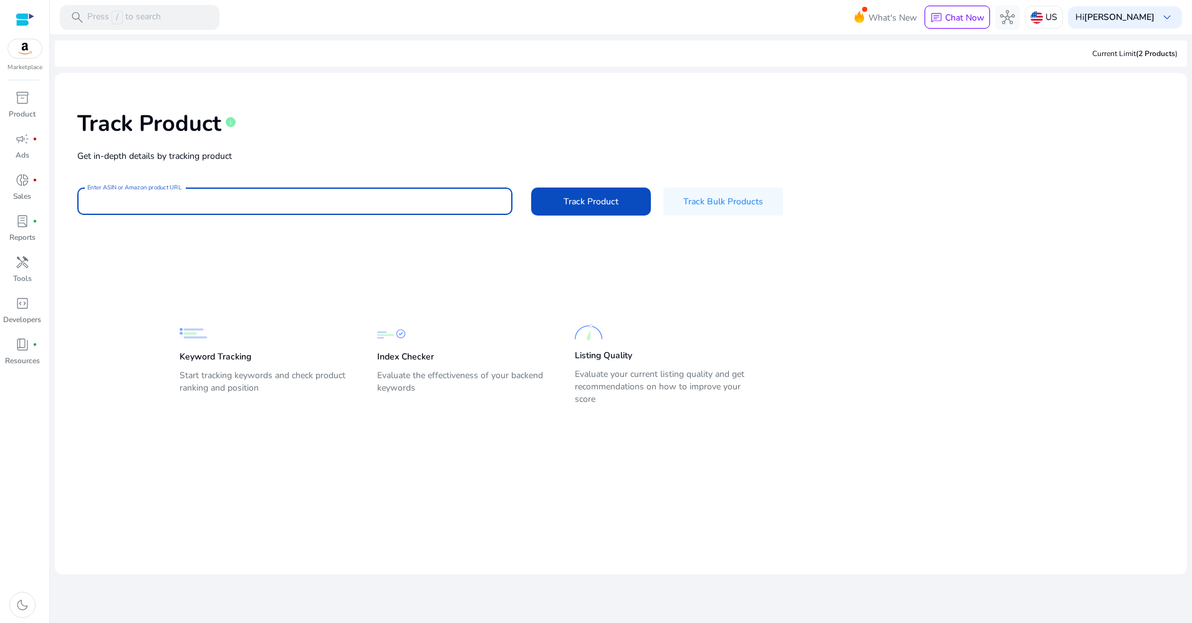
click at [204, 196] on input "Enter ASIN or Amazon product URL" at bounding box center [294, 201] width 415 height 14
paste input "**********"
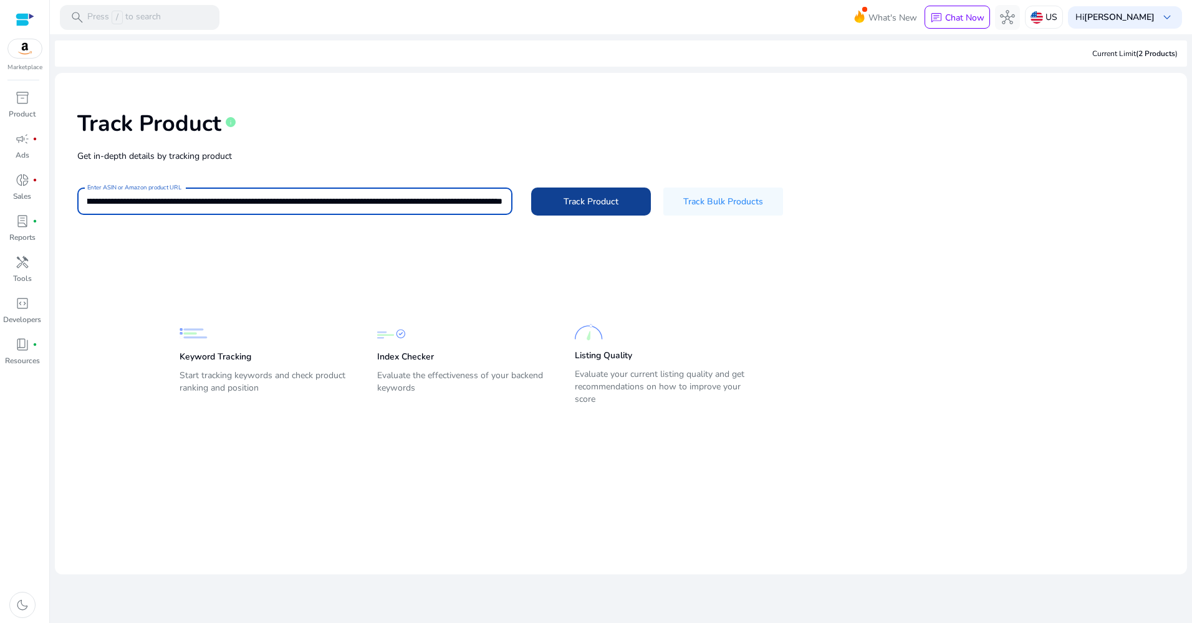
type input "**********"
click at [547, 198] on span at bounding box center [591, 201] width 120 height 30
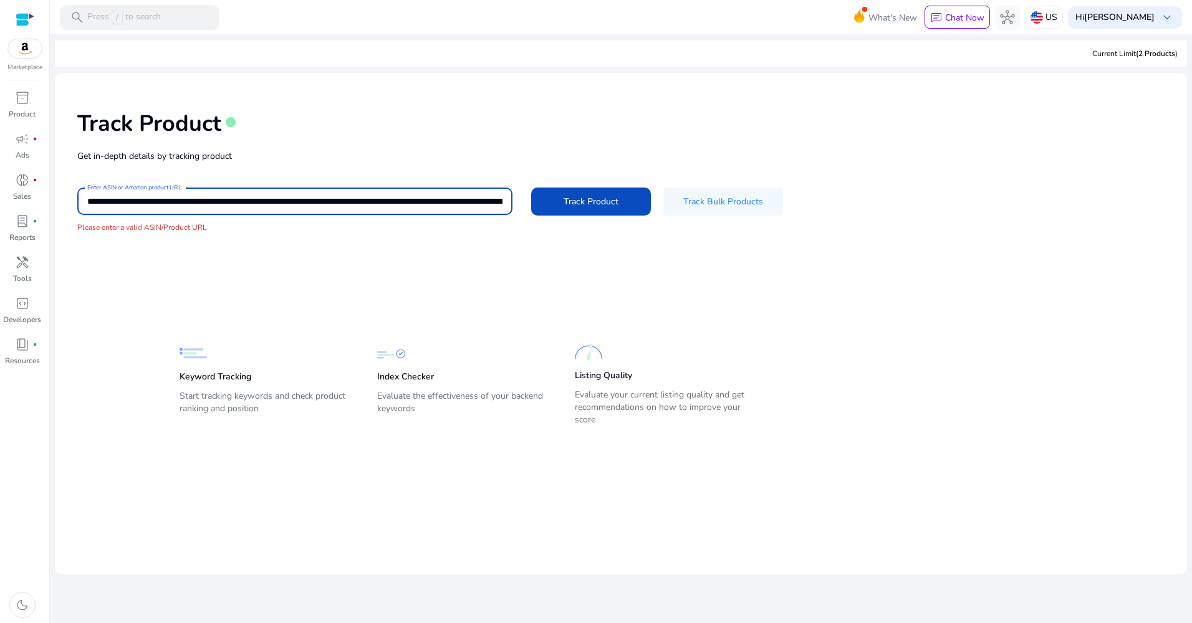
click at [176, 203] on input "**********" at bounding box center [294, 201] width 415 height 14
click at [432, 198] on input "**********" at bounding box center [294, 201] width 415 height 14
click at [479, 202] on input "**********" at bounding box center [294, 201] width 415 height 14
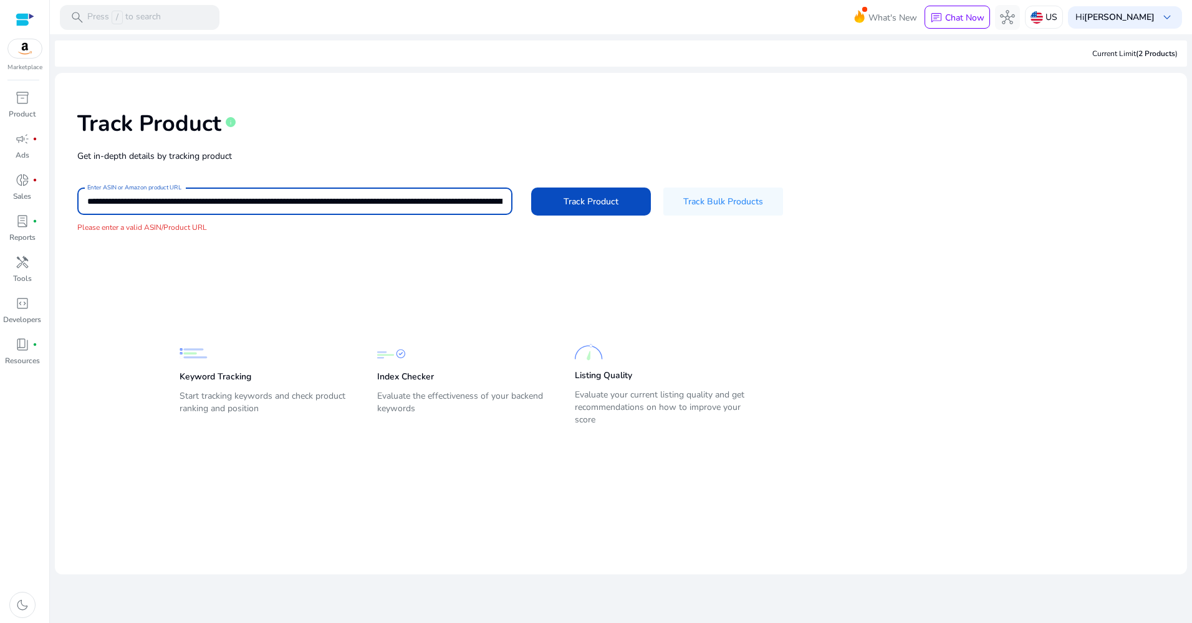
click at [481, 202] on input "**********" at bounding box center [294, 201] width 415 height 14
click at [482, 201] on input "**********" at bounding box center [294, 201] width 415 height 14
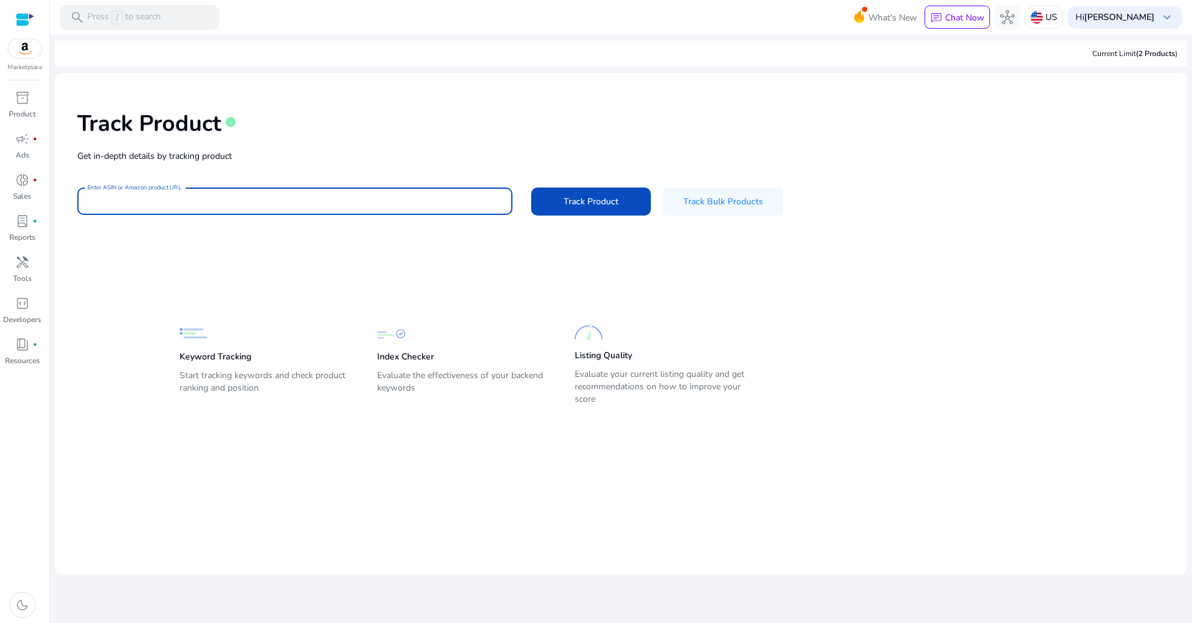
paste input "**********"
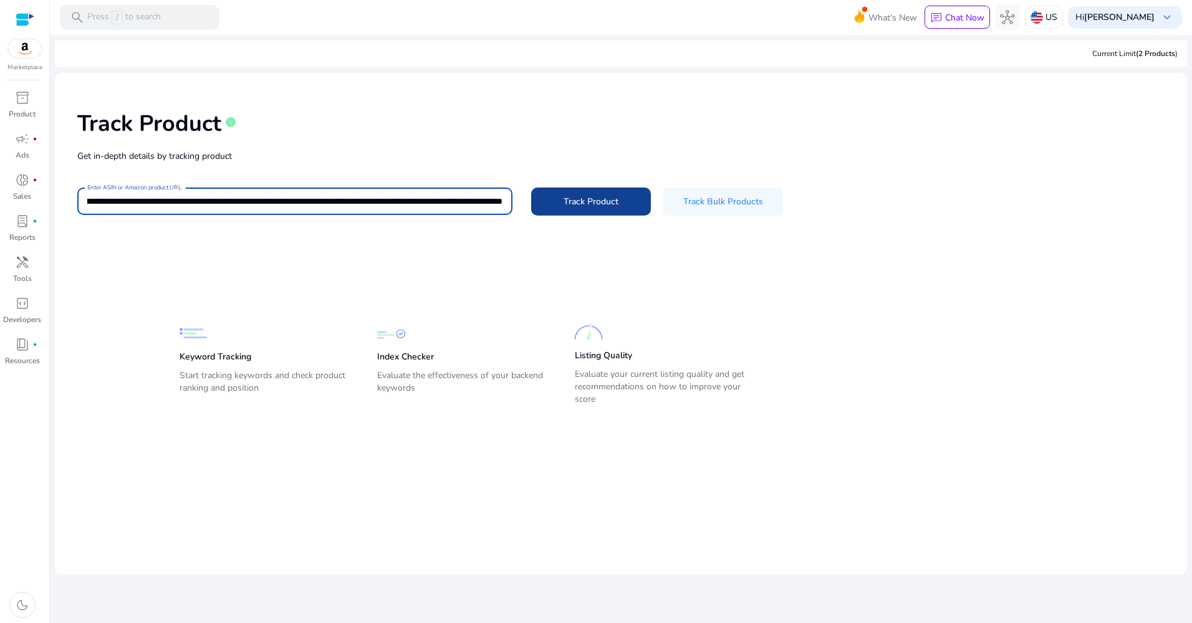
type input "**********"
click at [587, 206] on span "Track Product" at bounding box center [590, 201] width 55 height 13
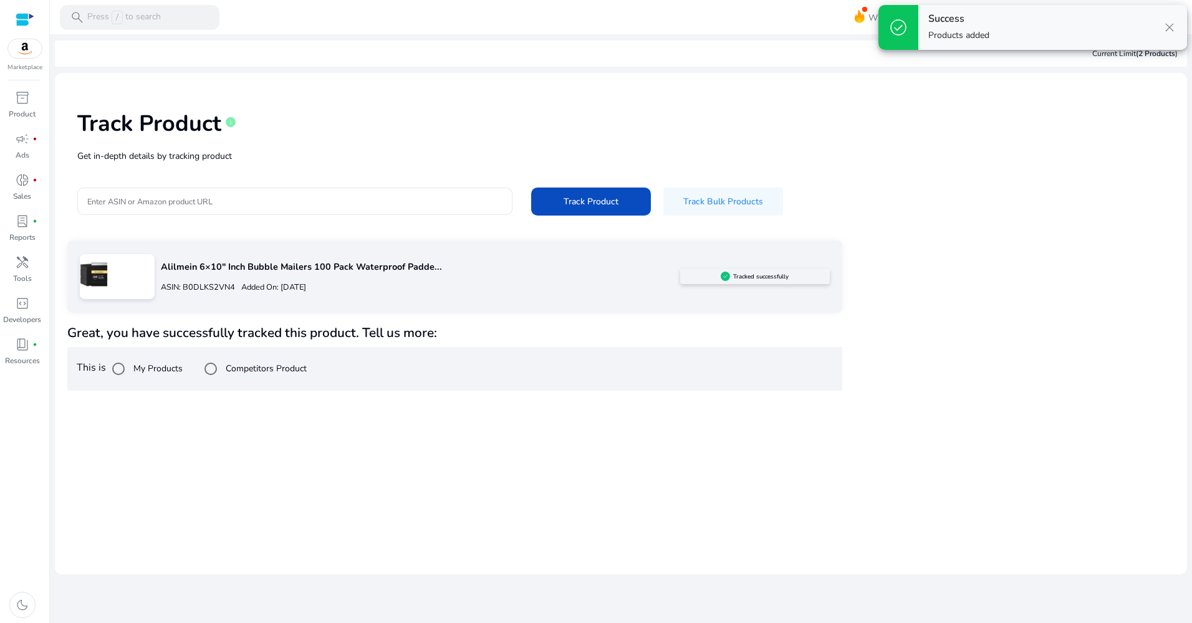
click at [264, 279] on div "ASIN: B0DLKS2VN4 Added On: [DATE]" at bounding box center [420, 287] width 519 height 20
click at [392, 281] on div "ASIN: B0DLKS2VN4 Added On: [DATE]" at bounding box center [420, 287] width 519 height 20
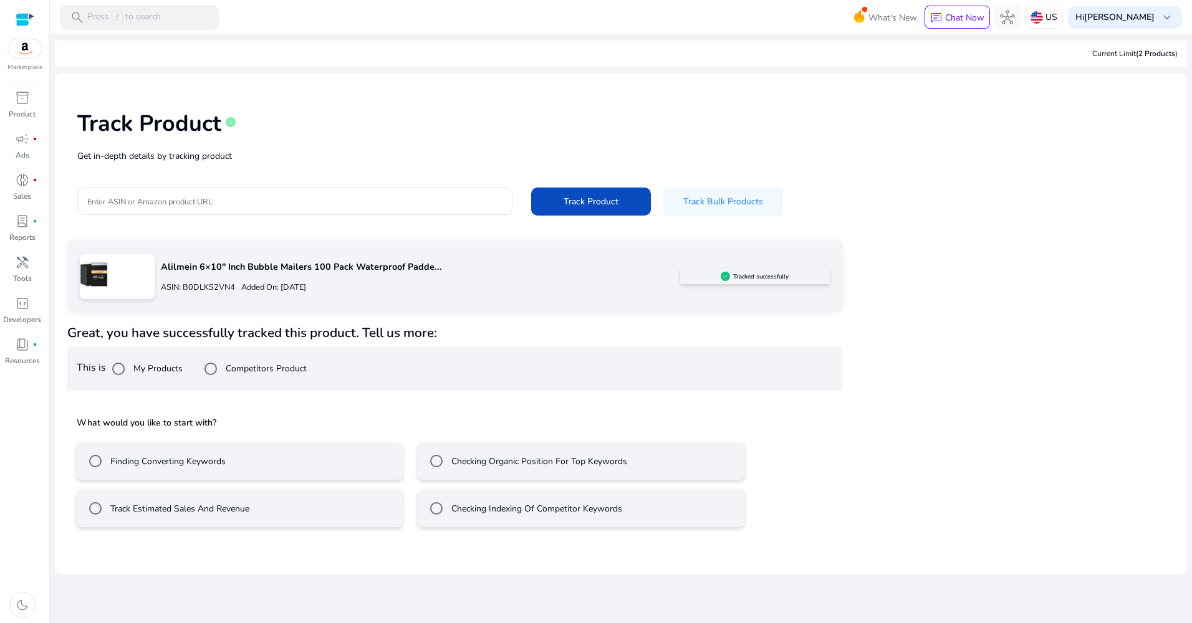
click at [218, 508] on label "Track Estimated Sales And Revenue" at bounding box center [178, 508] width 141 height 13
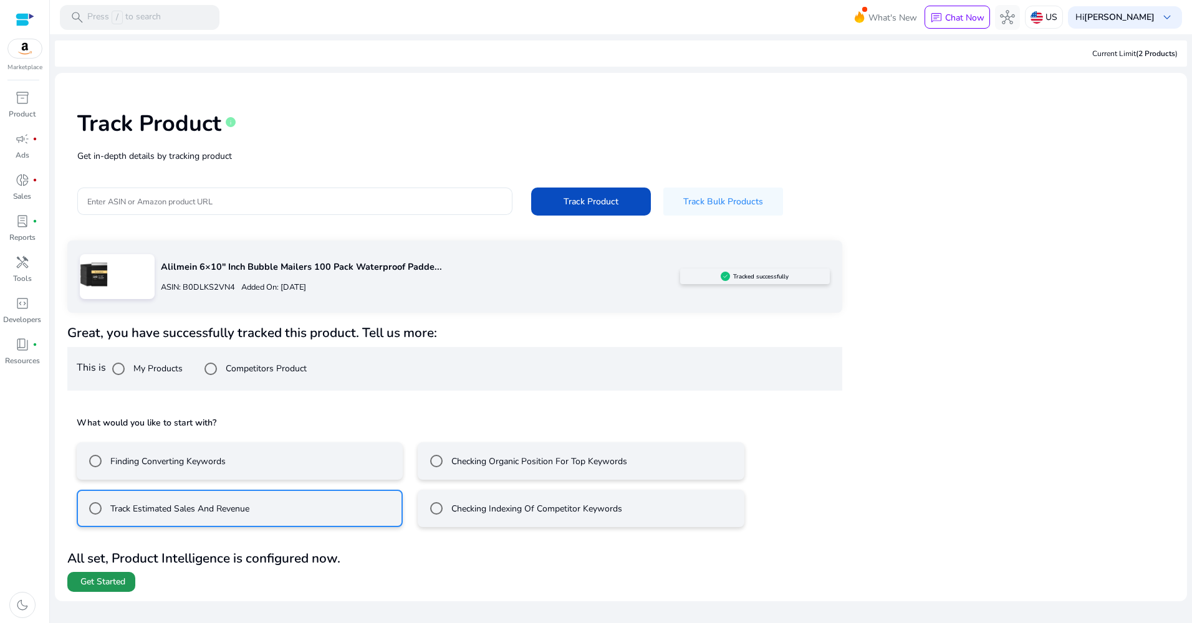
click at [97, 582] on span "Get Started" at bounding box center [102, 582] width 45 height 12
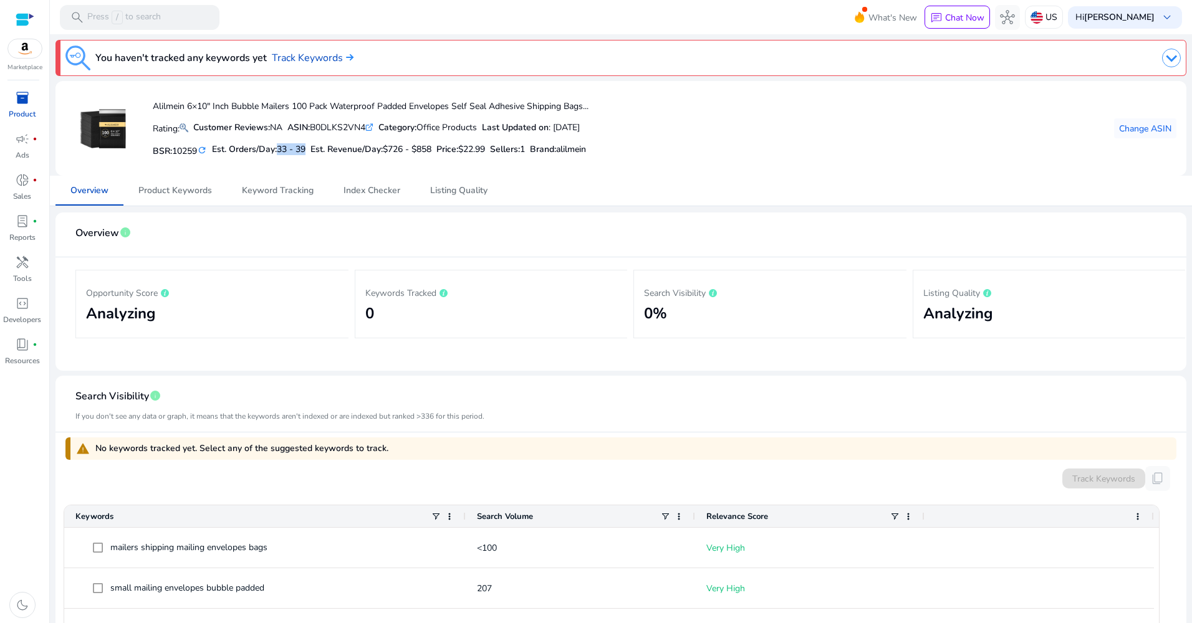
drag, startPoint x: 283, startPoint y: 150, endPoint x: 312, endPoint y: 150, distance: 29.3
click at [312, 150] on div "BSR: 10259 refresh Est. Orders/Day: 33 - 39 Est. Revenue/Day: $726 - $858 Price…" at bounding box center [371, 149] width 436 height 21
drag, startPoint x: 312, startPoint y: 150, endPoint x: 350, endPoint y: 165, distance: 40.9
click at [350, 165] on div "Alilmein 6×10" Inch Bubble Mailers 100 Pack Waterproof Padded Envelopes Self Se…" at bounding box center [326, 128] width 523 height 75
drag, startPoint x: 471, startPoint y: 150, endPoint x: 497, endPoint y: 156, distance: 26.8
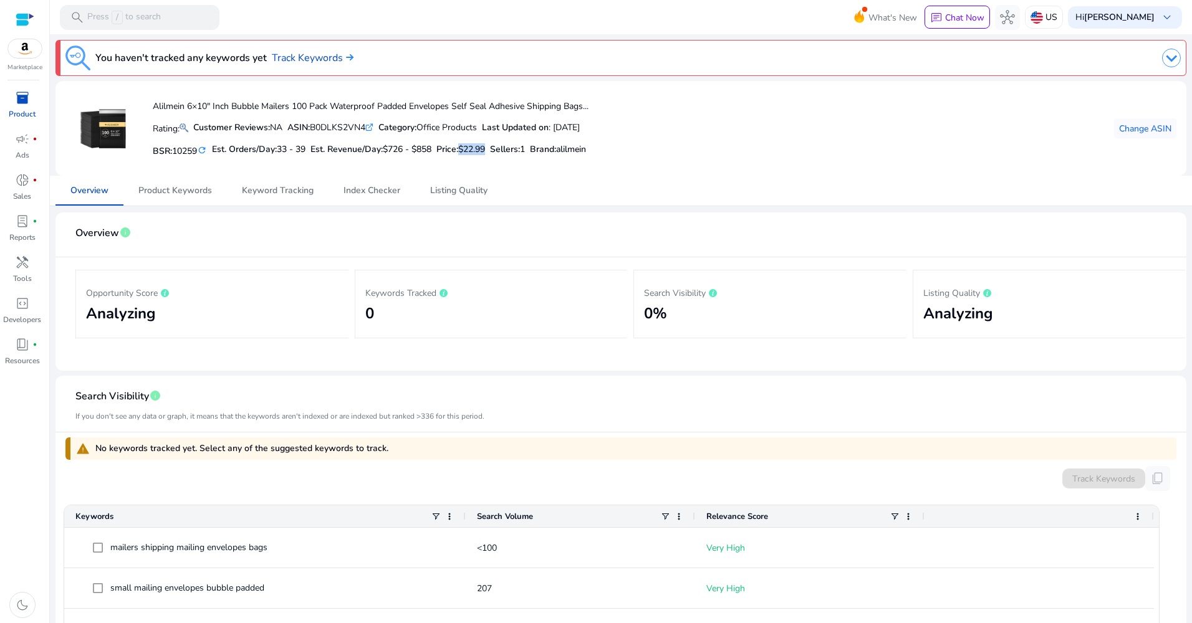
click at [485, 156] on div "Price: $22.99" at bounding box center [460, 149] width 49 height 18
click at [20, 93] on span "inventory_2" at bounding box center [22, 97] width 15 height 15
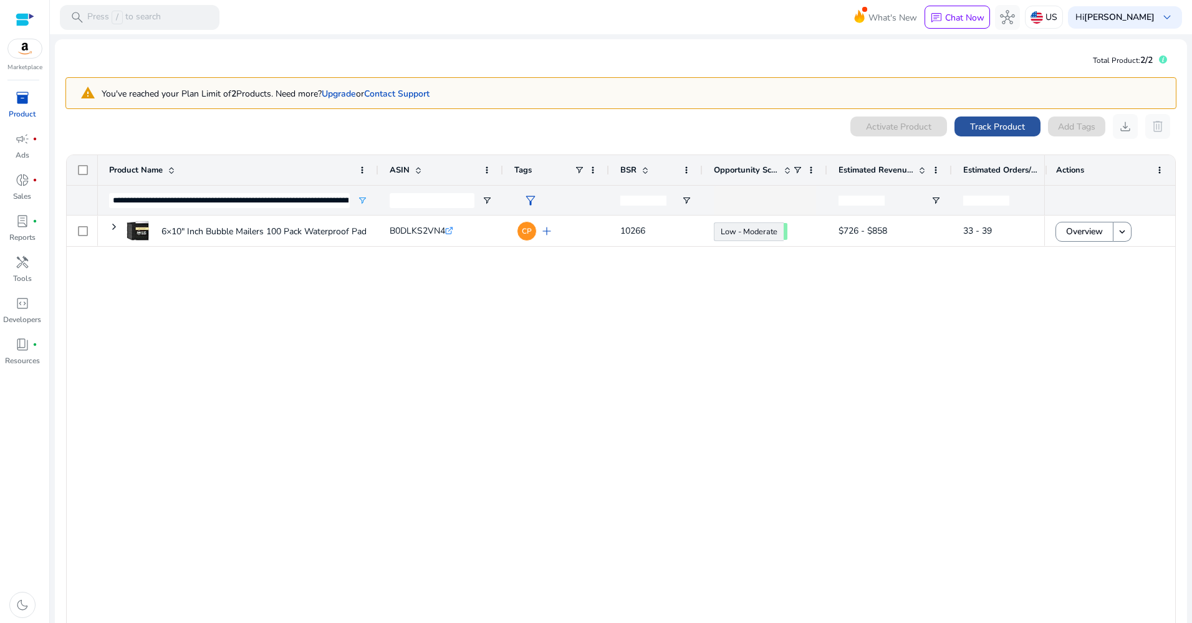
click at [970, 123] on span "Track Product" at bounding box center [997, 126] width 55 height 13
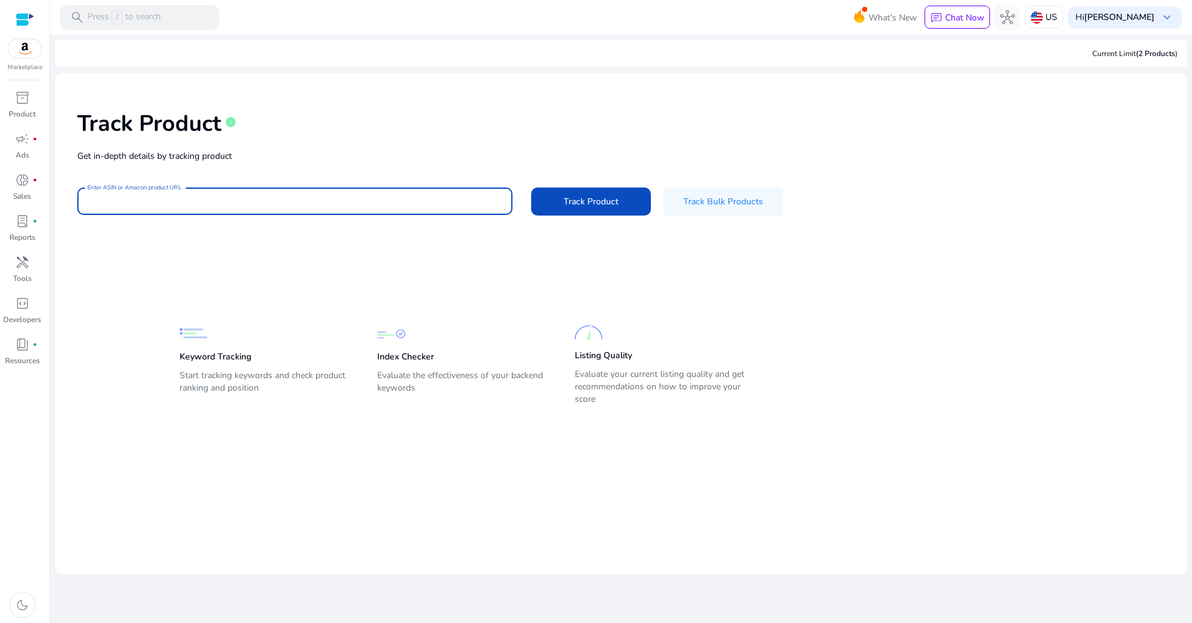
click at [246, 198] on input "Enter ASIN or Amazon product URL" at bounding box center [294, 201] width 415 height 14
paste input "**********"
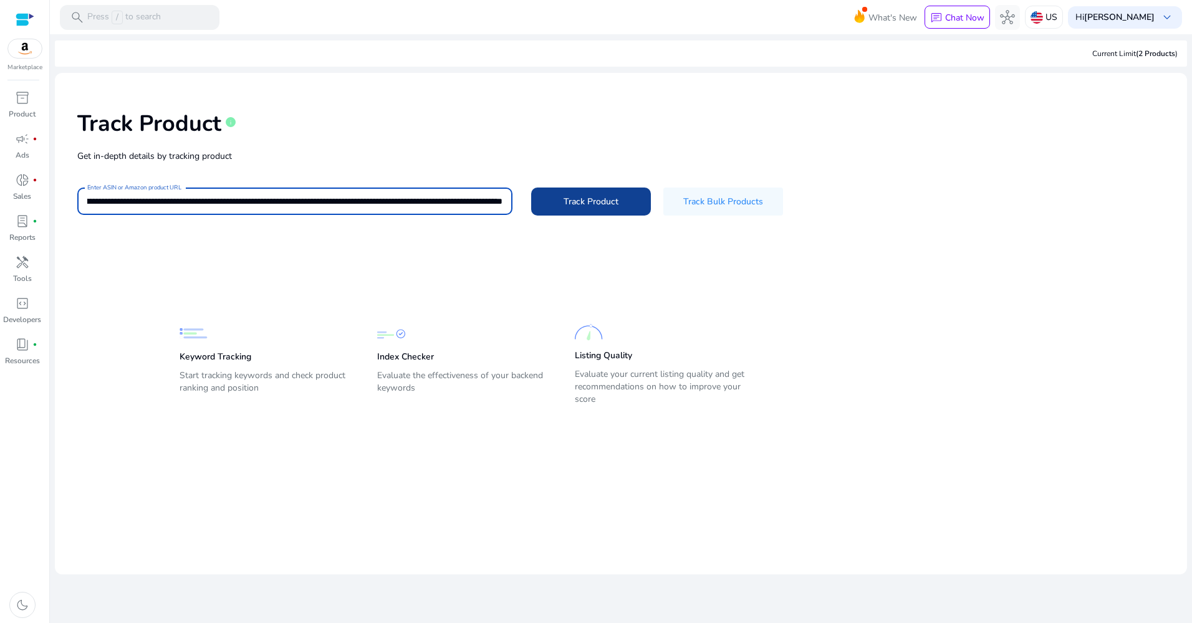
type input "**********"
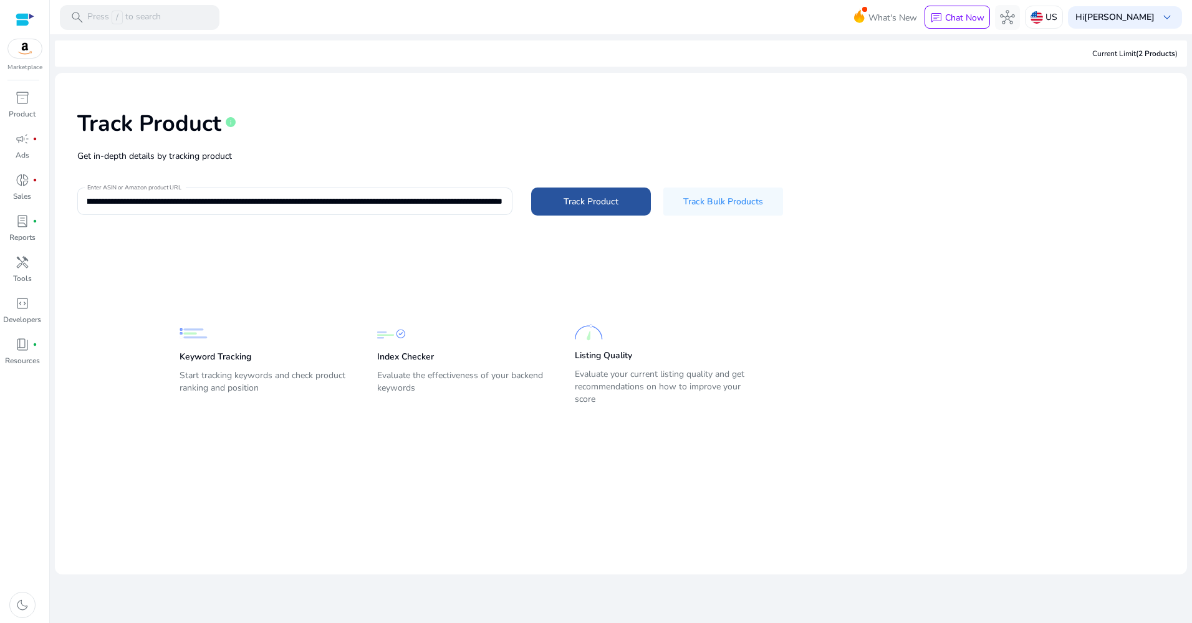
scroll to position [0, 0]
click at [595, 206] on span "Track Product" at bounding box center [590, 201] width 55 height 13
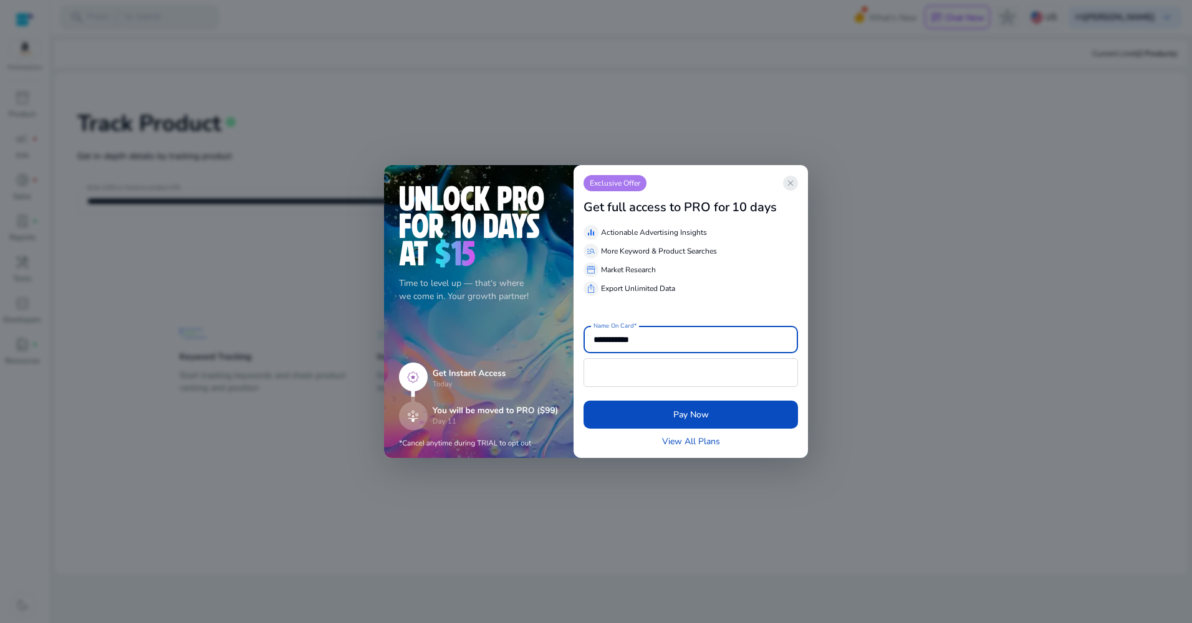
click at [786, 179] on span "close" at bounding box center [790, 183] width 10 height 10
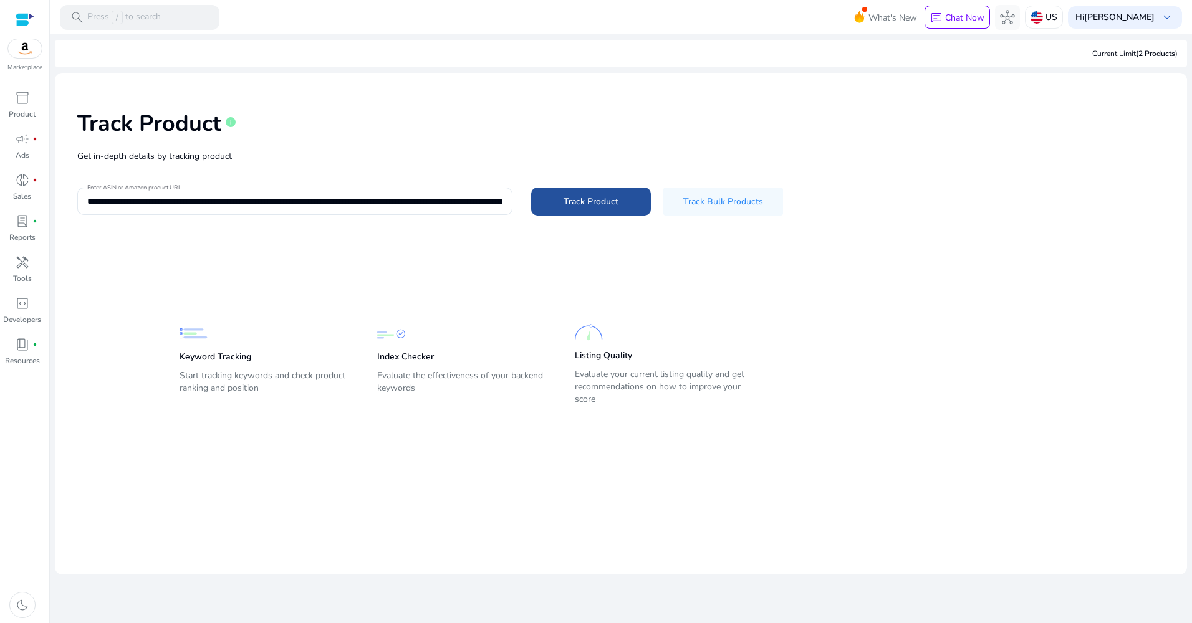
click at [568, 203] on span "Track Product" at bounding box center [590, 201] width 55 height 13
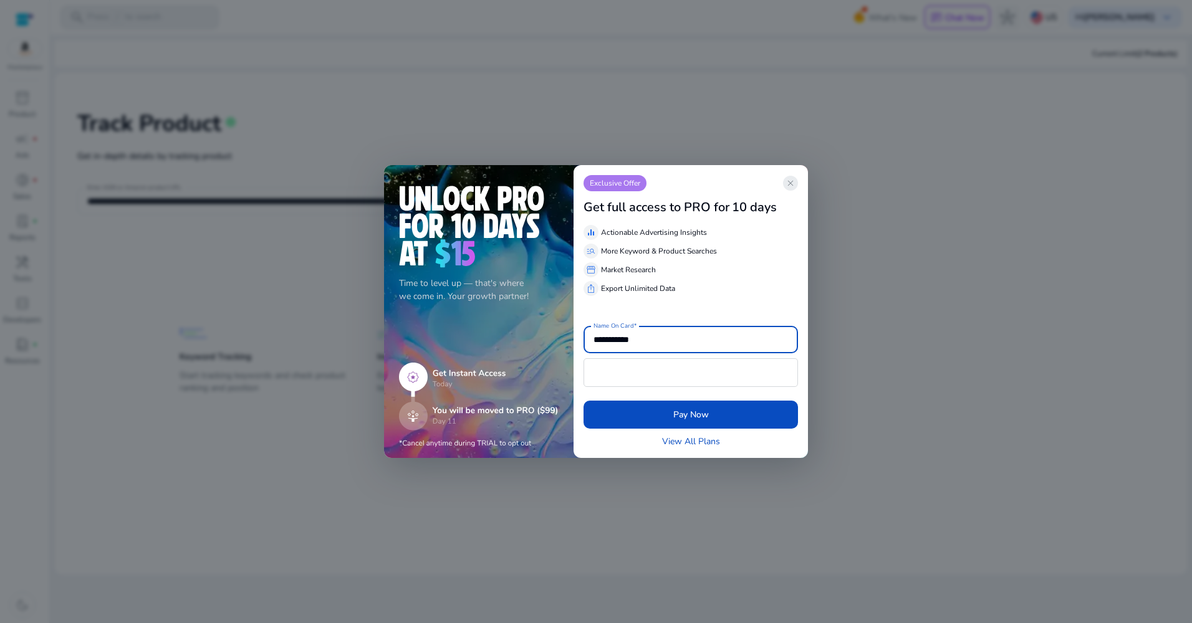
click at [789, 186] on span "close" at bounding box center [790, 183] width 10 height 10
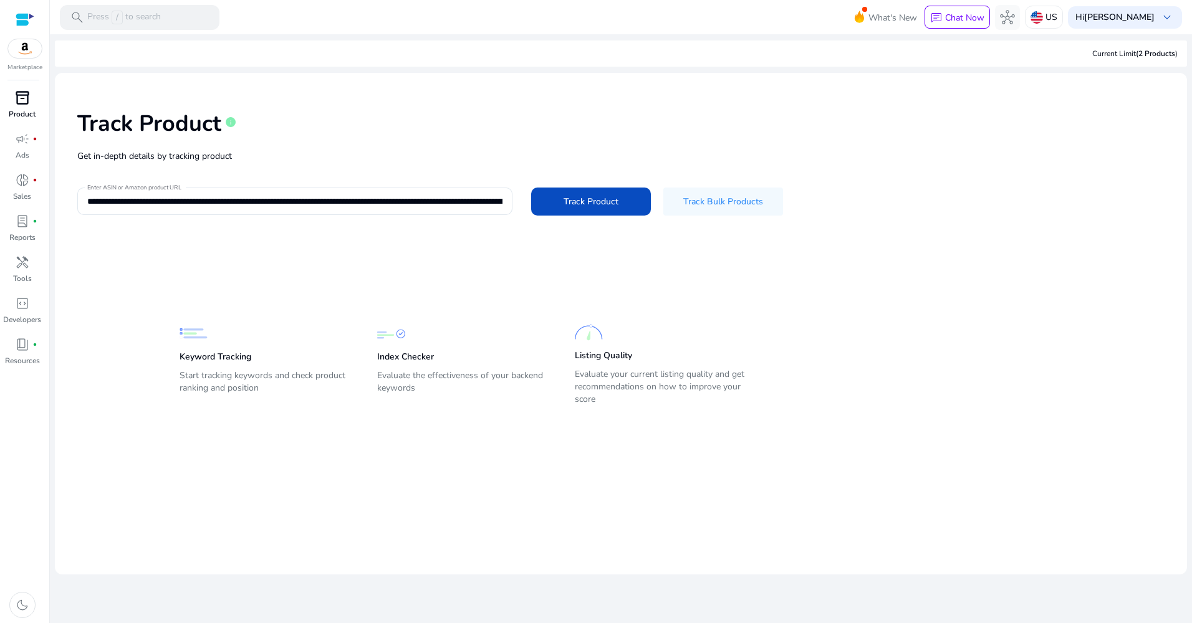
click at [24, 96] on span "inventory_2" at bounding box center [22, 97] width 15 height 15
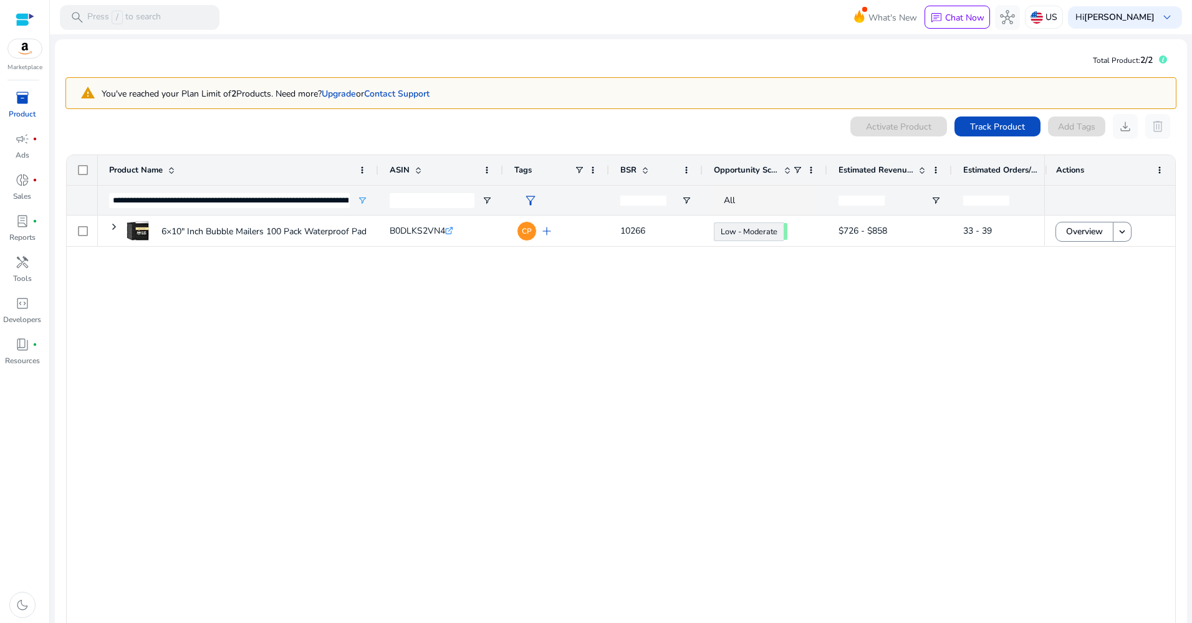
click at [641, 170] on span at bounding box center [645, 170] width 10 height 10
click at [340, 91] on link "Upgrade" at bounding box center [339, 94] width 34 height 12
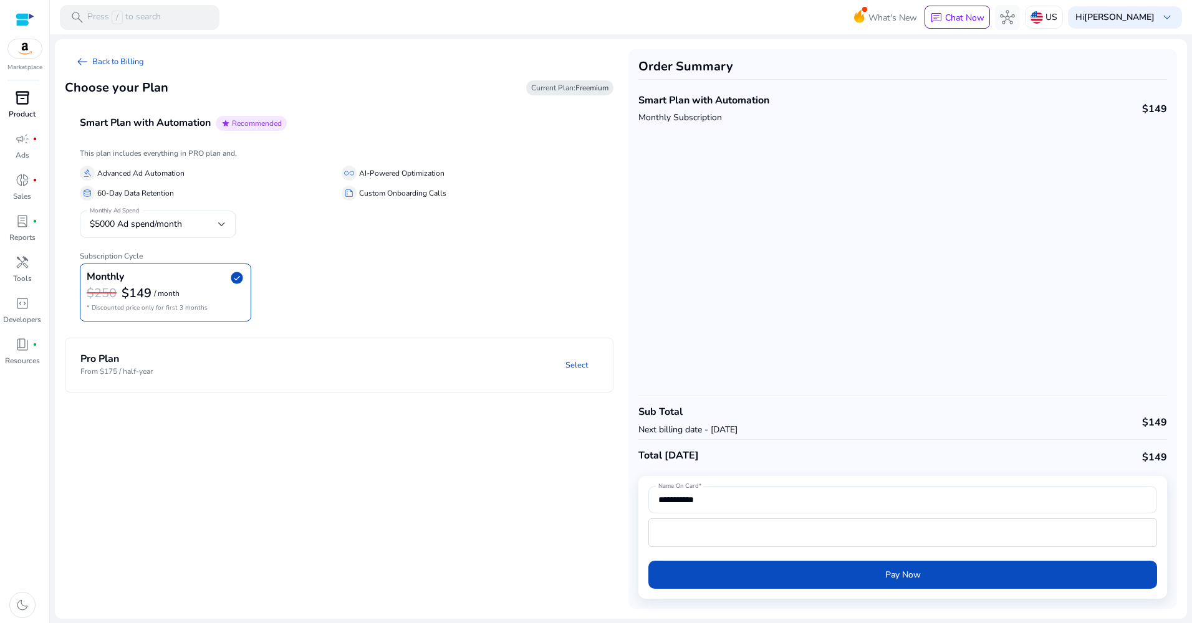
click at [21, 99] on span "inventory_2" at bounding box center [22, 97] width 15 height 15
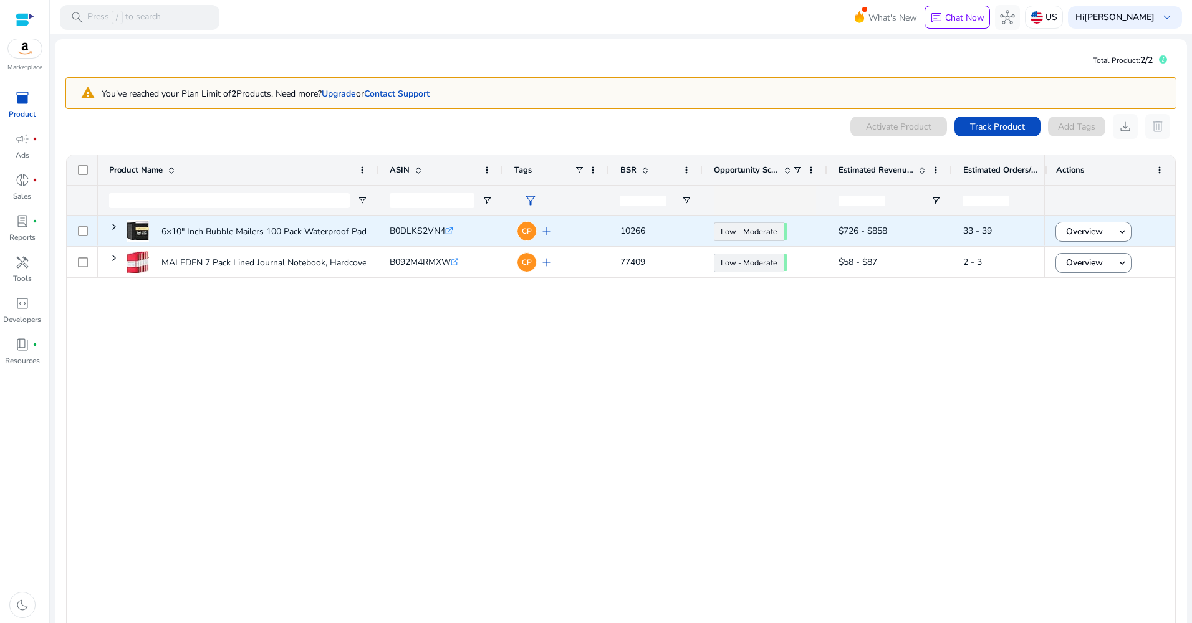
click at [490, 229] on div "B0DLKS2VN4 .st0{fill:#2c8af8}" at bounding box center [483, 231] width 187 height 26
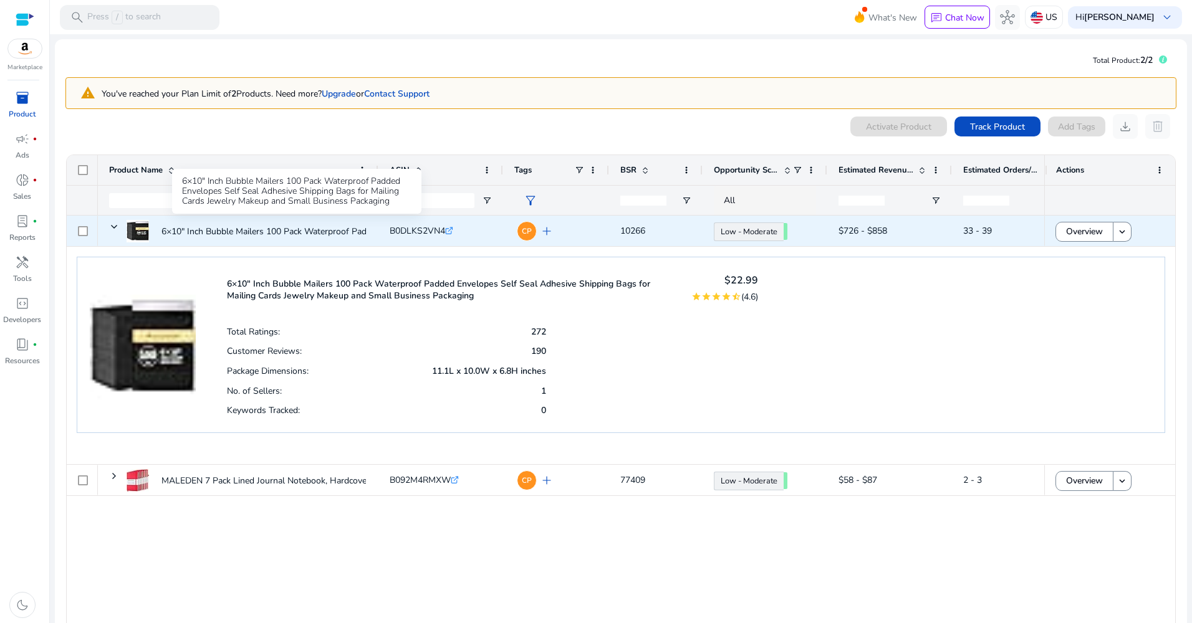
click at [332, 229] on p "6×10" Inch Bubble Mailers 100 Pack Waterproof Padded Envelopes..." at bounding box center [294, 232] width 267 height 26
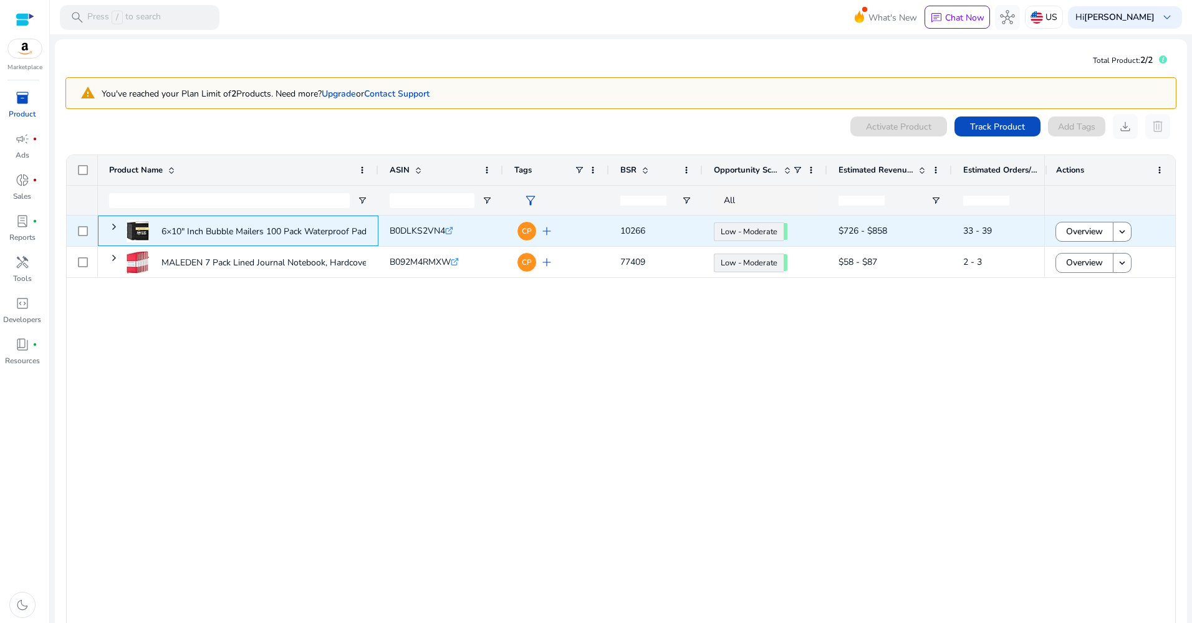
click at [342, 229] on p "6×10" Inch Bubble Mailers 100 Pack Waterproof Padded Envelopes..." at bounding box center [294, 232] width 267 height 26
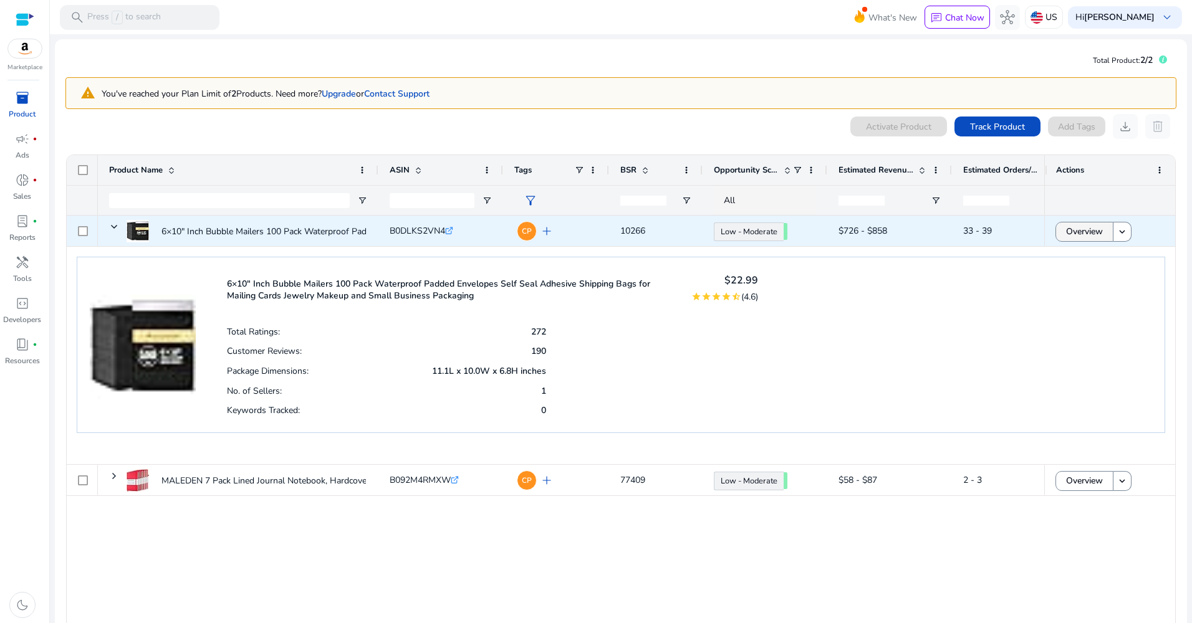
click at [1085, 229] on span "Overview" at bounding box center [1084, 232] width 37 height 26
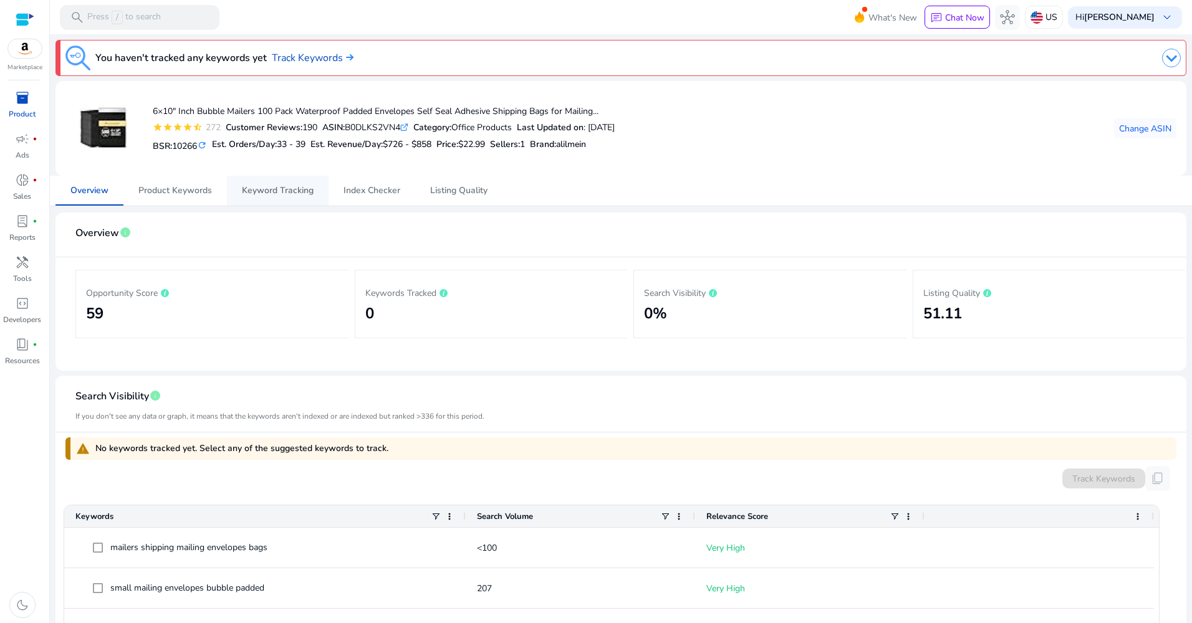
click at [273, 193] on span "Keyword Tracking" at bounding box center [278, 190] width 72 height 9
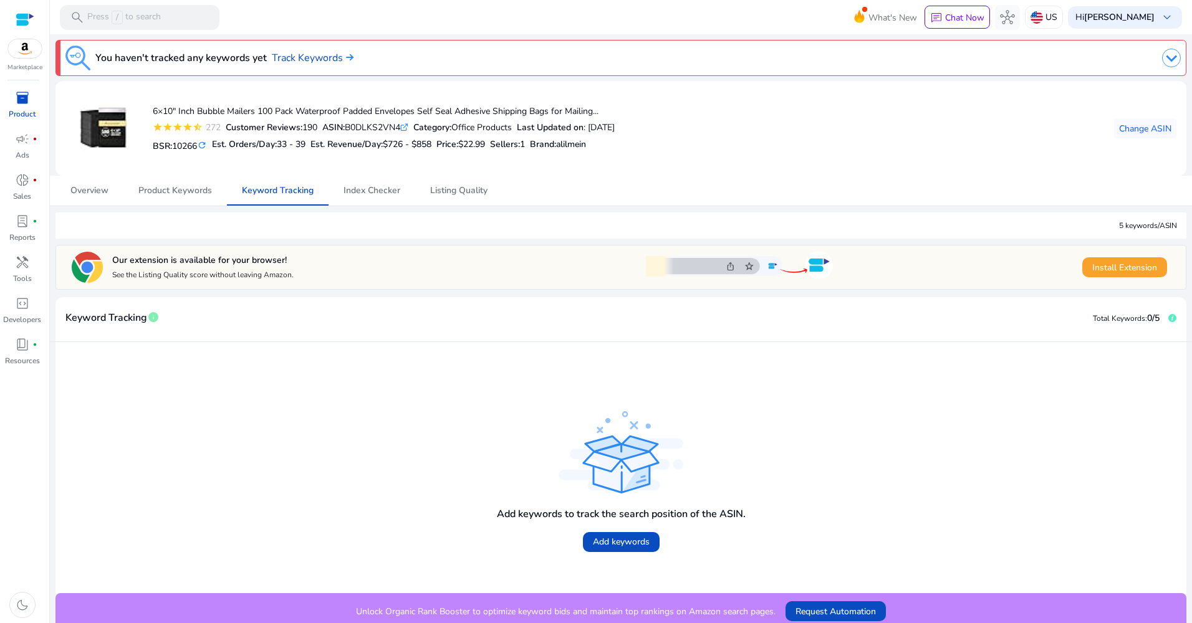
scroll to position [7, 0]
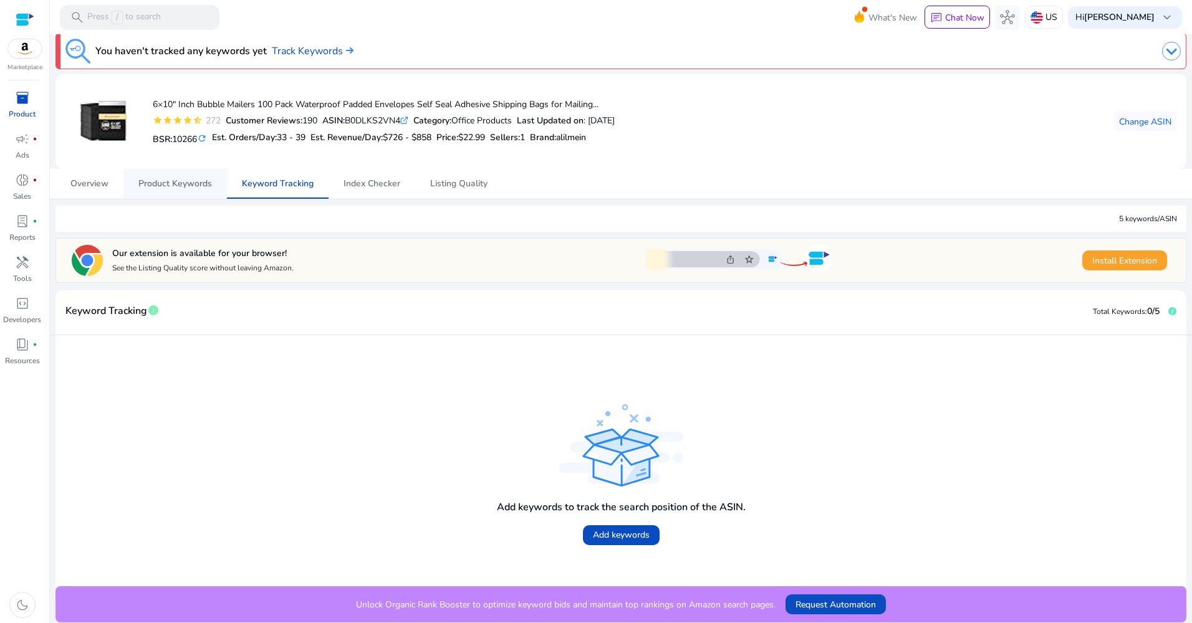
click at [165, 181] on span "Product Keywords" at bounding box center [175, 184] width 74 height 9
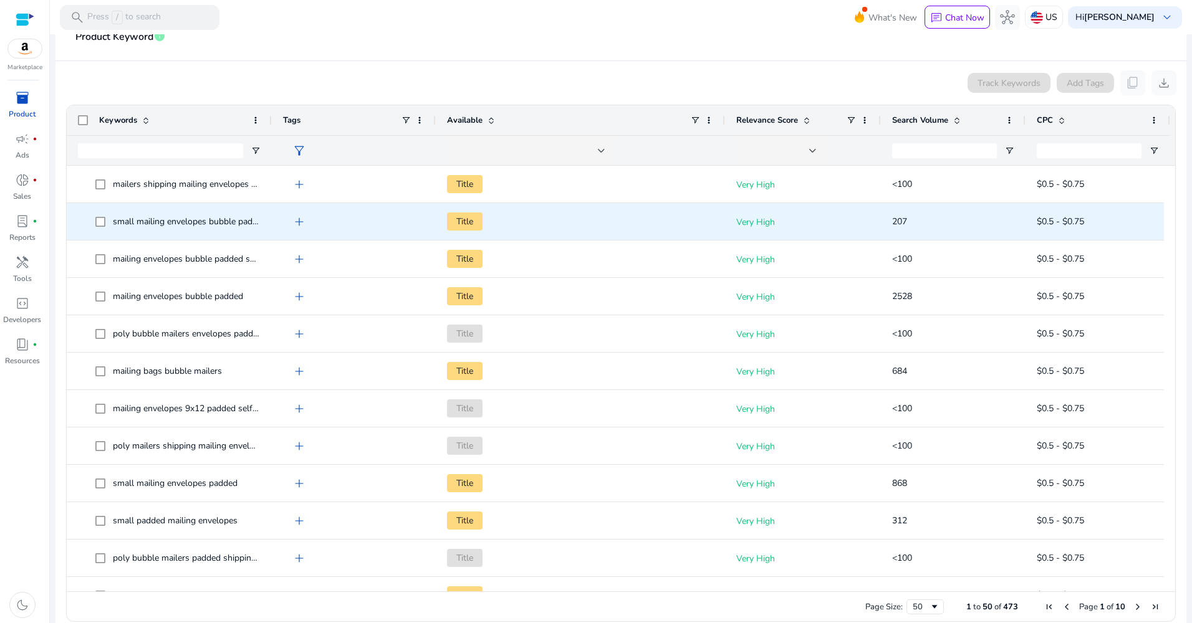
scroll to position [233, 0]
